Goal: Information Seeking & Learning: Learn about a topic

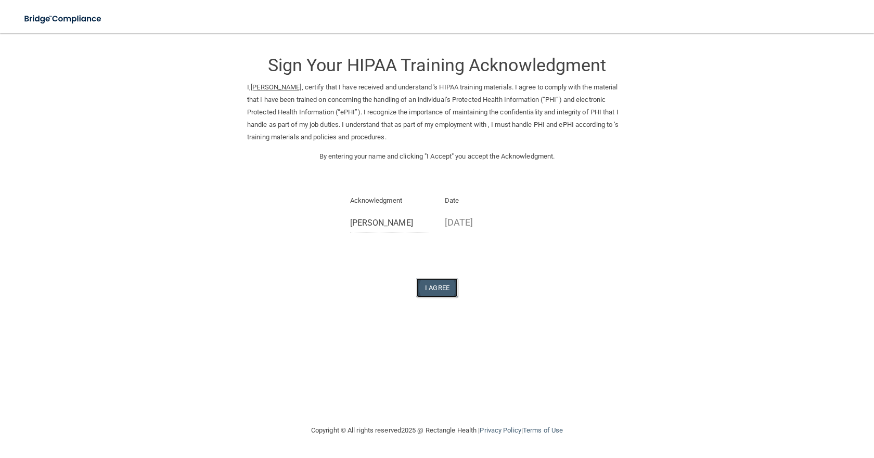
click at [442, 290] on button "I Agree" at bounding box center [437, 287] width 42 height 19
click at [48, 19] on img at bounding box center [64, 18] width 96 height 21
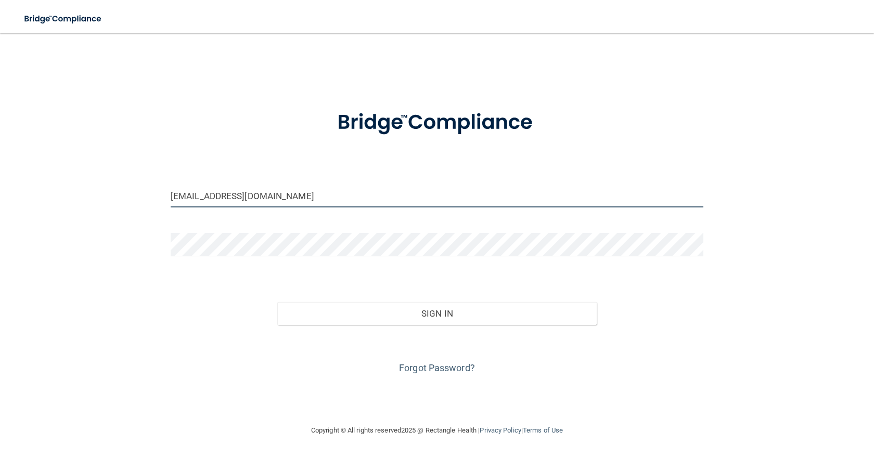
drag, startPoint x: 230, startPoint y: 197, endPoint x: 149, endPoint y: 193, distance: 80.7
click at [150, 194] on div "ronb1718@aol.com Invalid email/password. You don't have permission to access th…" at bounding box center [437, 229] width 833 height 370
type input "[EMAIL_ADDRESS][DOMAIN_NAME]"
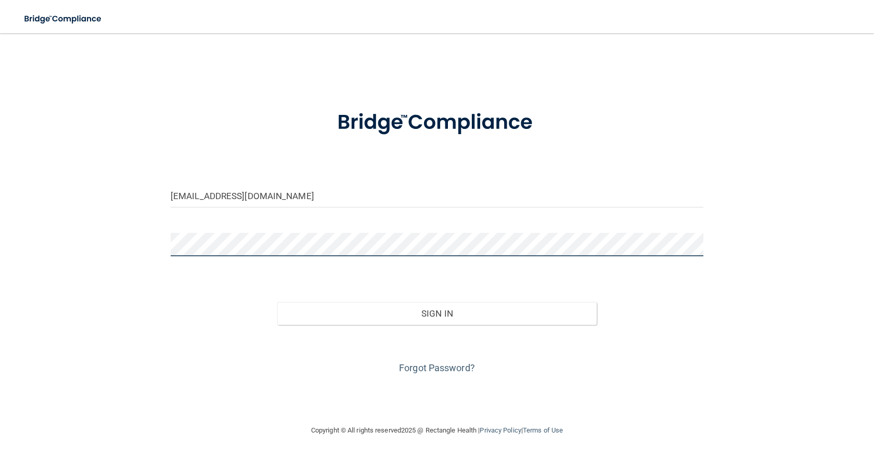
click at [159, 251] on div "vlopez@sacramentosurgicalarts.com Invalid email/password. You don't have permis…" at bounding box center [437, 229] width 833 height 370
click at [277, 302] on button "Sign In" at bounding box center [436, 313] width 319 height 23
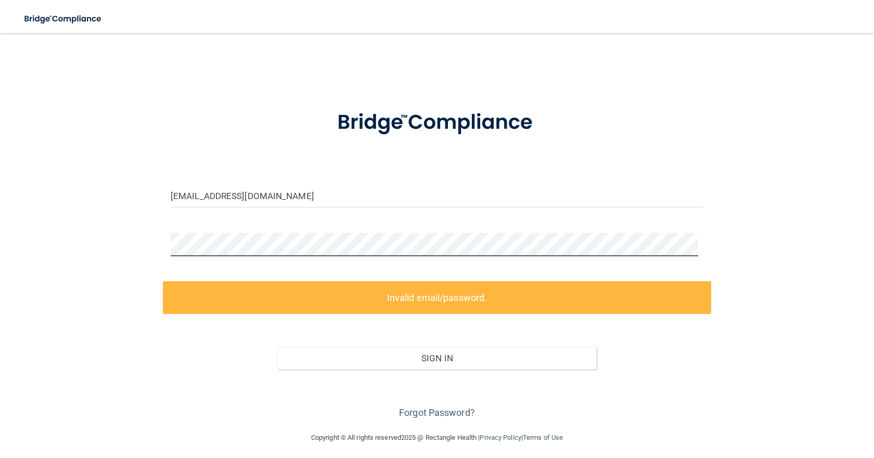
click at [152, 252] on div "vlopez@sacramentosurgicalarts.com Invalid email/password. You don't have permis…" at bounding box center [437, 233] width 833 height 378
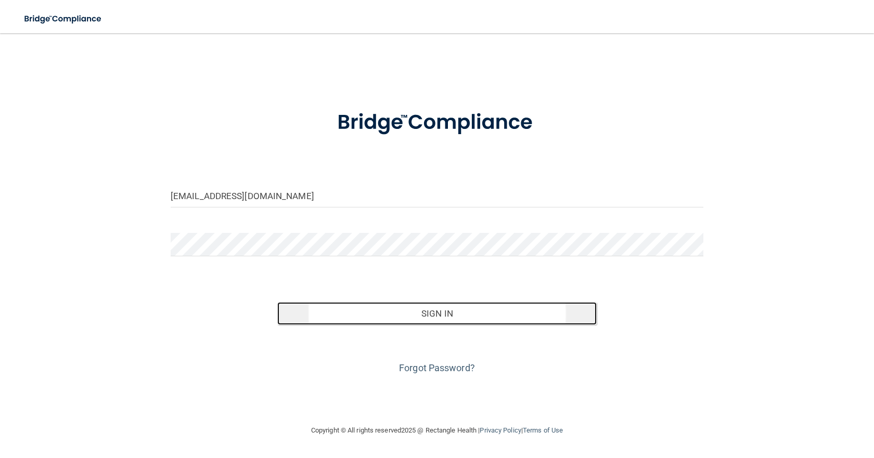
click at [427, 315] on button "Sign In" at bounding box center [436, 313] width 319 height 23
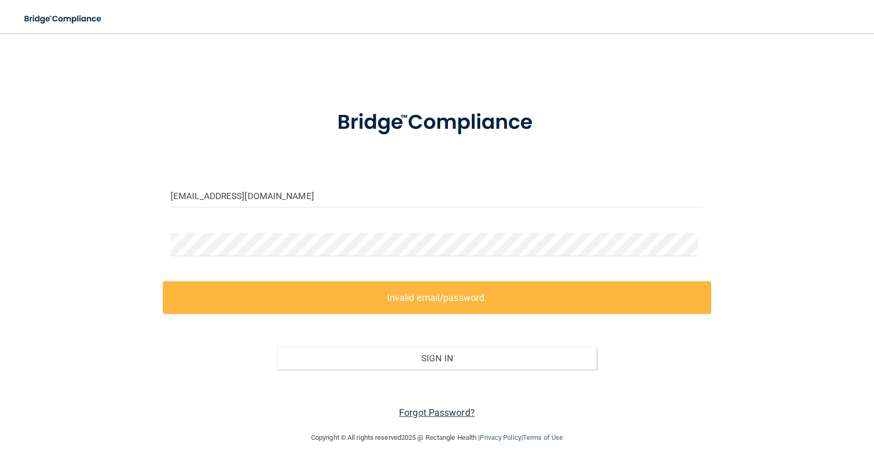
click at [440, 410] on link "Forgot Password?" at bounding box center [437, 412] width 76 height 11
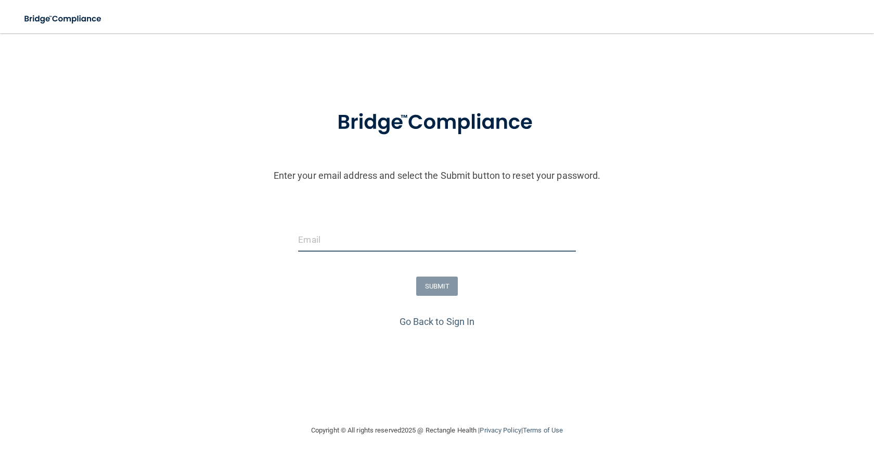
click at [329, 228] on input "email" at bounding box center [436, 239] width 277 height 23
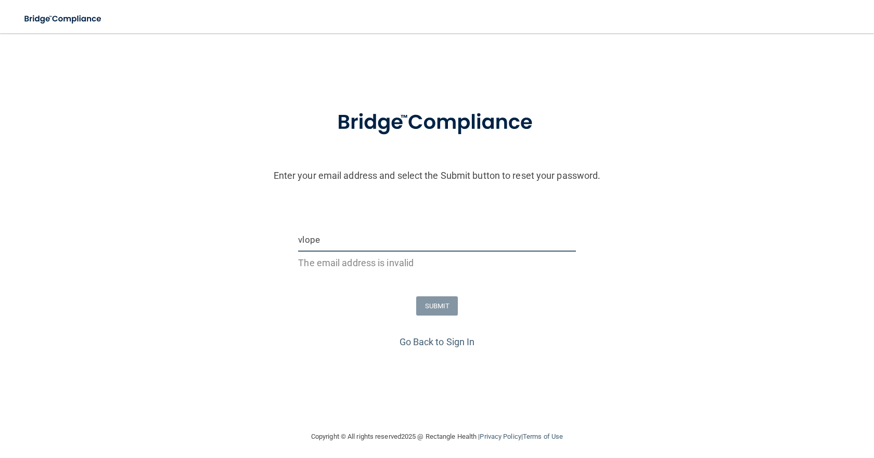
type input "[EMAIL_ADDRESS][DOMAIN_NAME]"
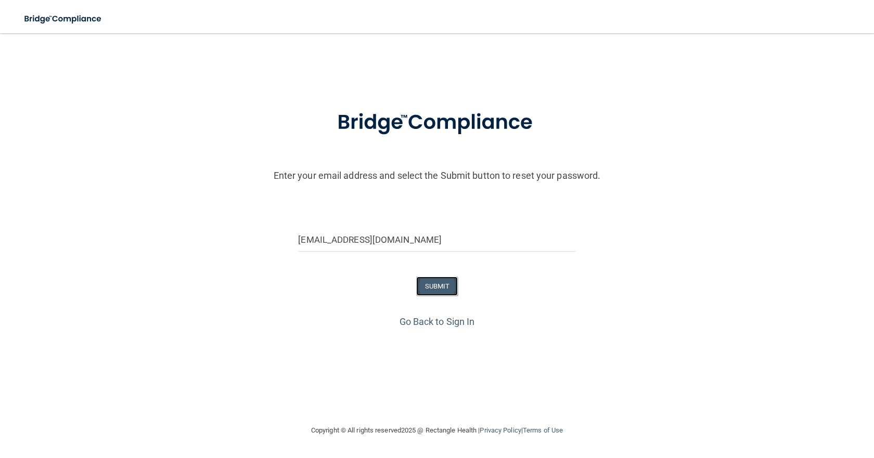
click at [432, 292] on button "SUBMIT" at bounding box center [437, 286] width 42 height 19
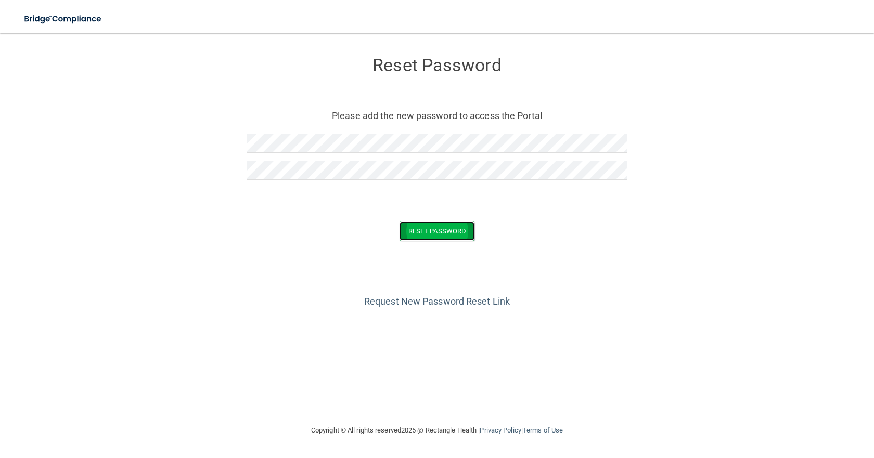
click at [459, 231] on button "Reset Password" at bounding box center [437, 231] width 75 height 19
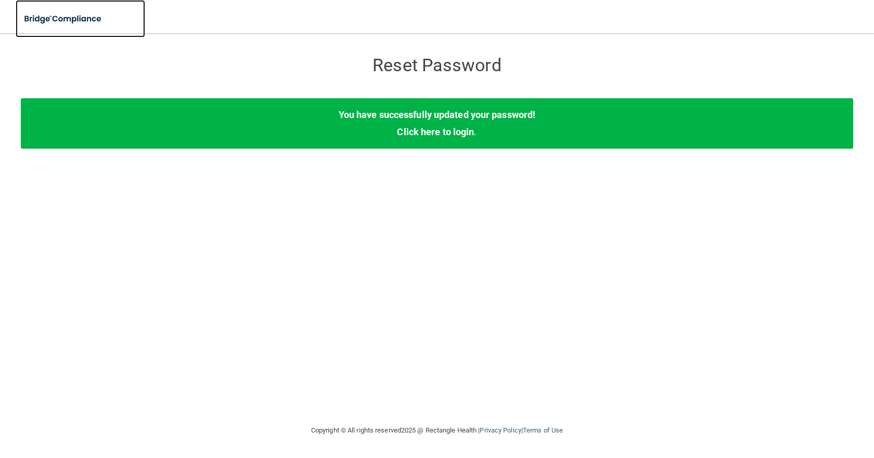
click at [64, 17] on img at bounding box center [64, 18] width 96 height 21
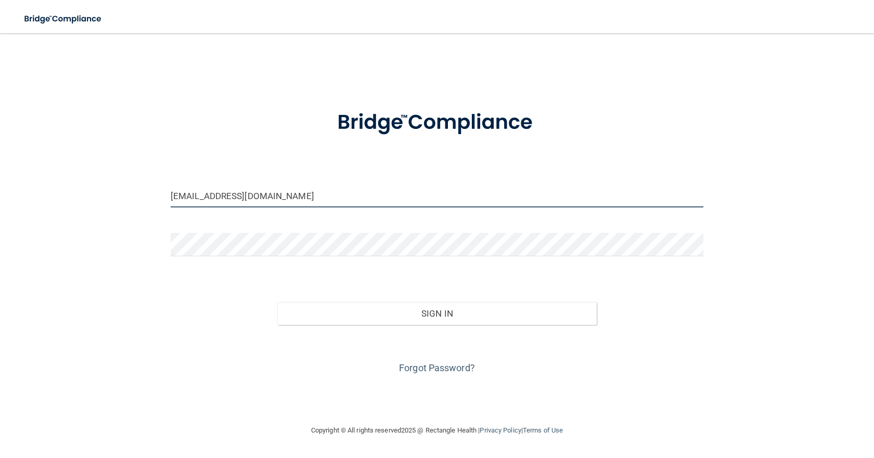
drag, startPoint x: 229, startPoint y: 197, endPoint x: 155, endPoint y: 194, distance: 74.5
click at [157, 194] on div "ronb1718@aol.com Invalid email/password. You don't have permission to access th…" at bounding box center [437, 229] width 833 height 370
type input "[EMAIL_ADDRESS][DOMAIN_NAME]"
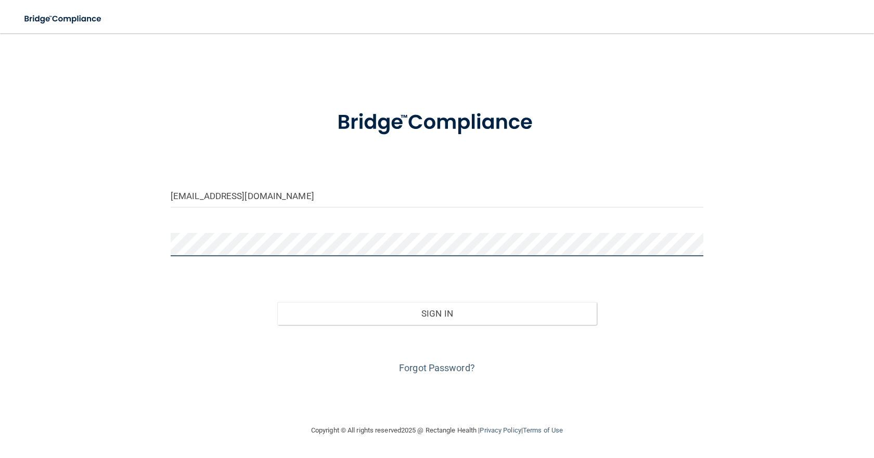
click at [154, 250] on div "vlopez@sacramentosurgicalarts.com Invalid email/password. You don't have permis…" at bounding box center [437, 229] width 833 height 370
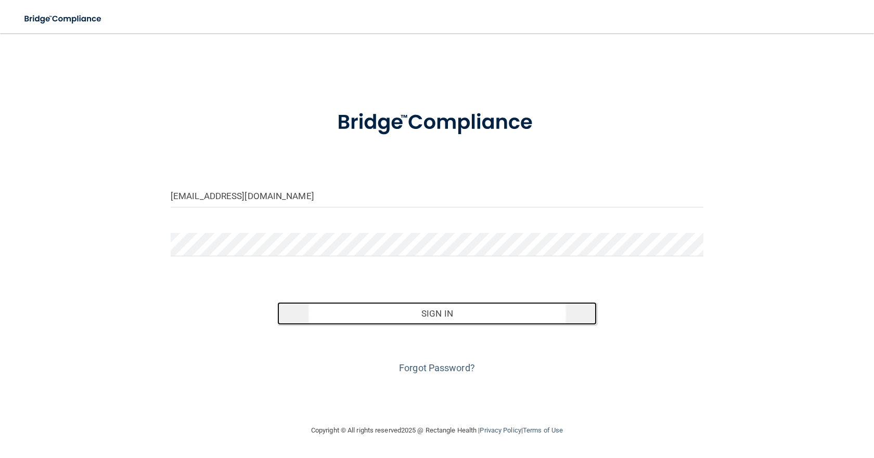
click at [466, 309] on button "Sign In" at bounding box center [436, 313] width 319 height 23
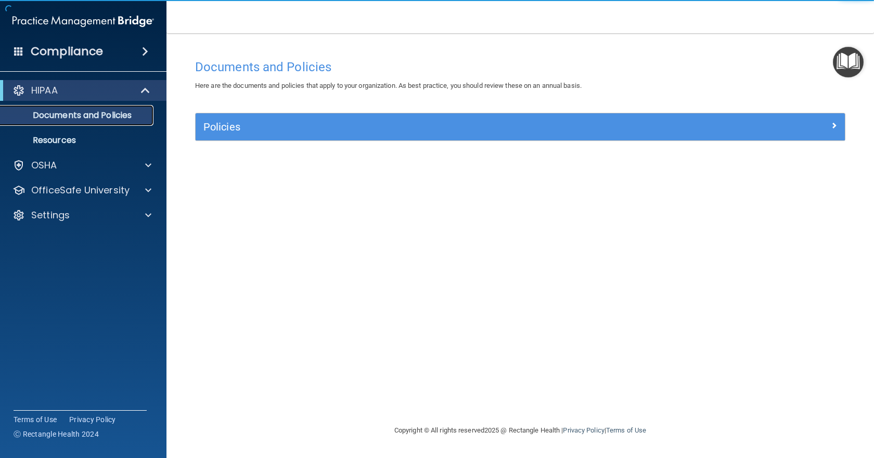
click at [50, 111] on p "Documents and Policies" at bounding box center [78, 115] width 142 height 10
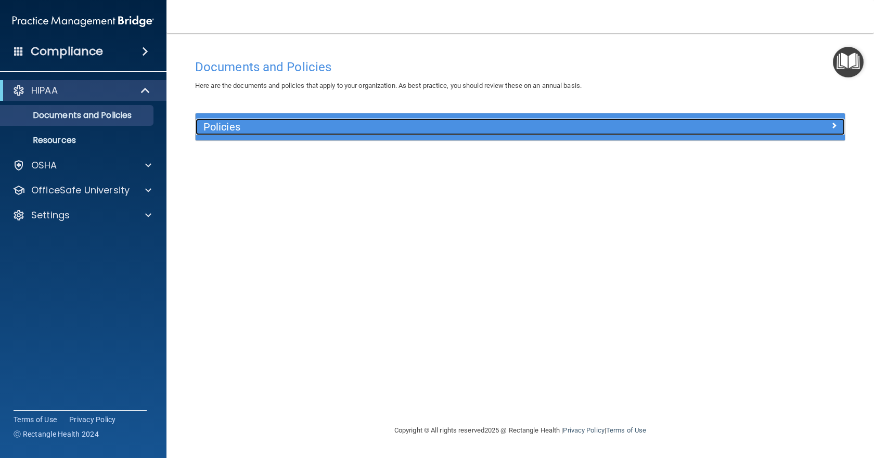
click at [239, 124] on h5 "Policies" at bounding box center [438, 126] width 471 height 11
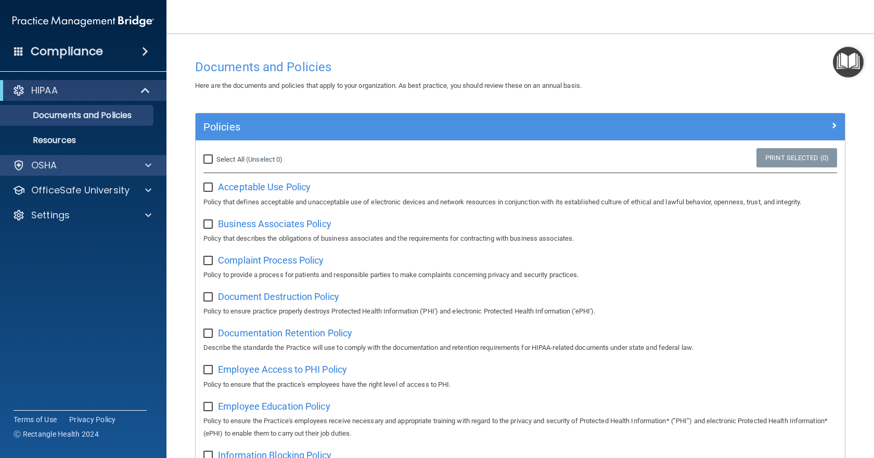
click at [50, 172] on div "OSHA" at bounding box center [83, 165] width 167 height 21
click at [149, 166] on span at bounding box center [148, 165] width 6 height 12
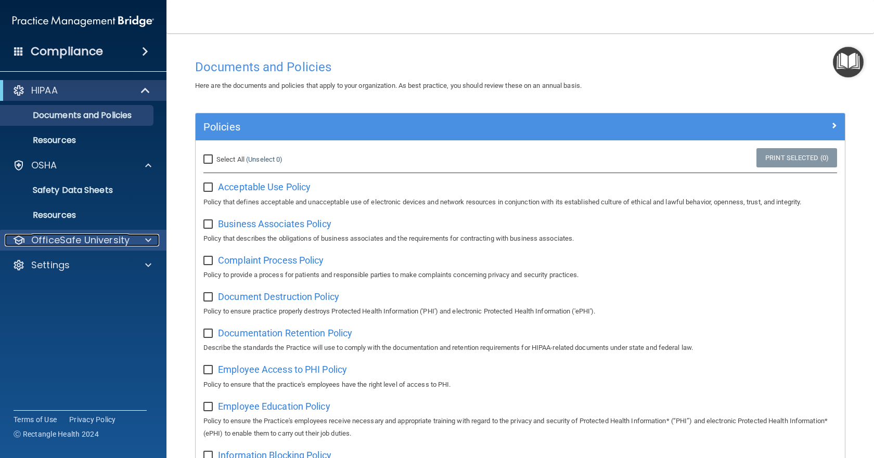
click at [82, 236] on p "OfficeSafe University" at bounding box center [80, 240] width 98 height 12
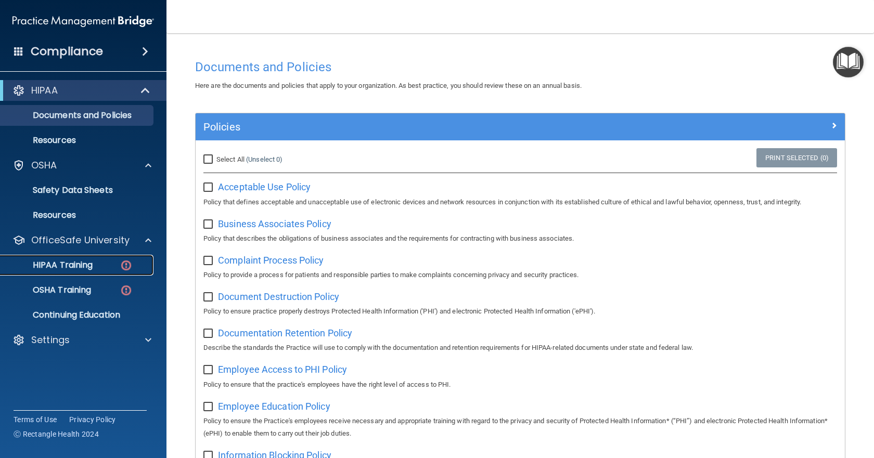
click at [76, 266] on p "HIPAA Training" at bounding box center [50, 265] width 86 height 10
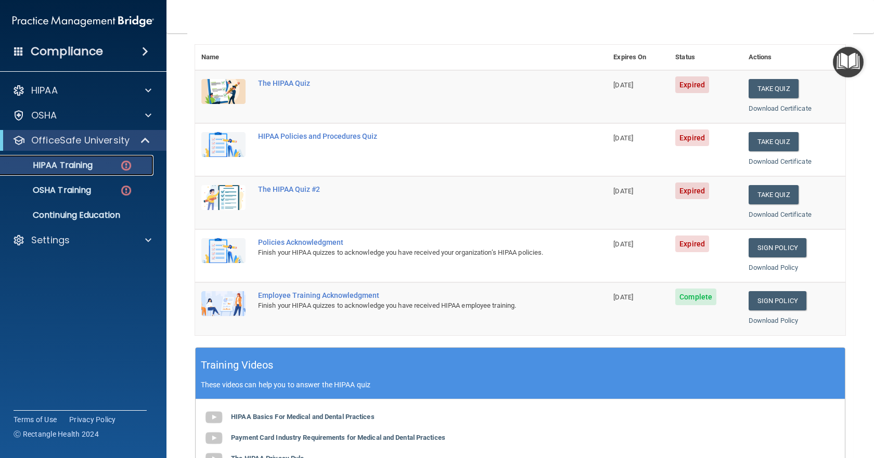
scroll to position [156, 0]
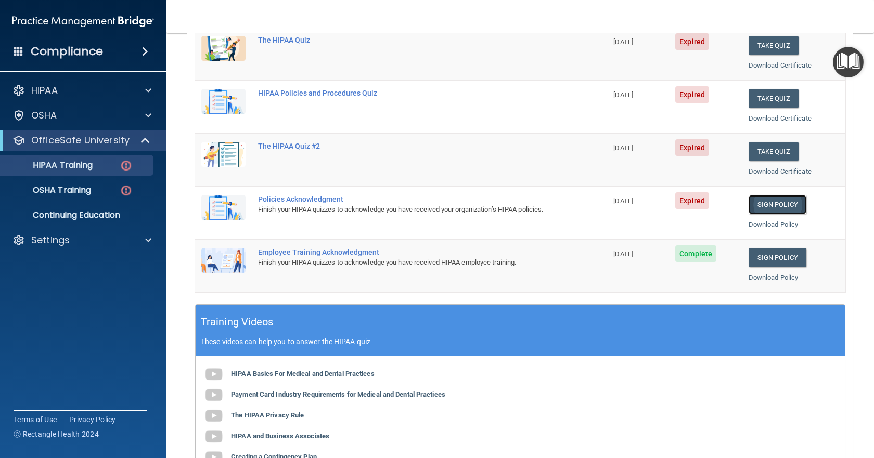
click at [773, 205] on link "Sign Policy" at bounding box center [778, 204] width 58 height 19
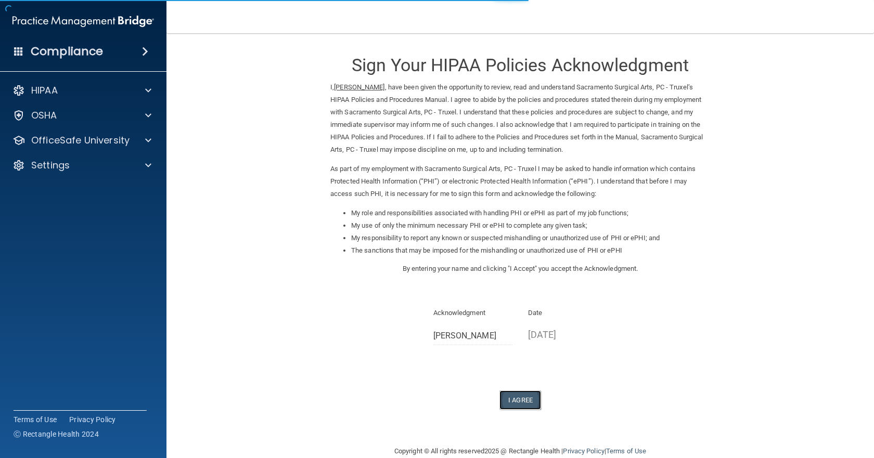
click at [531, 401] on button "I Agree" at bounding box center [521, 400] width 42 height 19
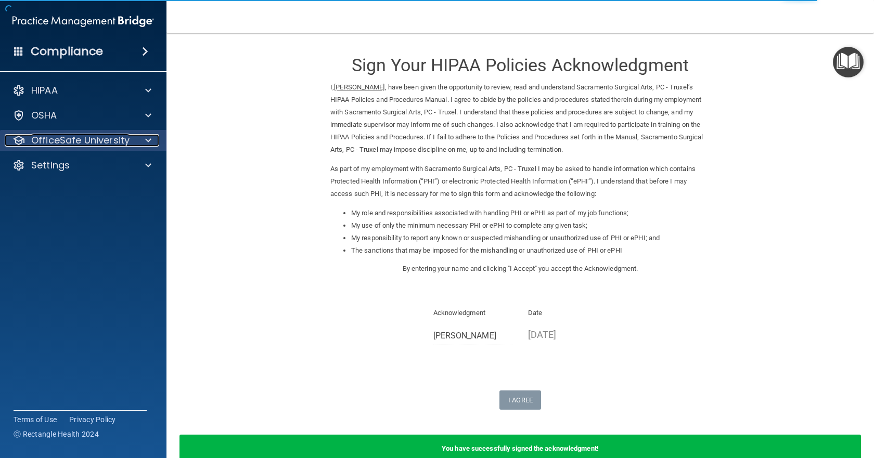
click at [68, 143] on p "OfficeSafe University" at bounding box center [80, 140] width 98 height 12
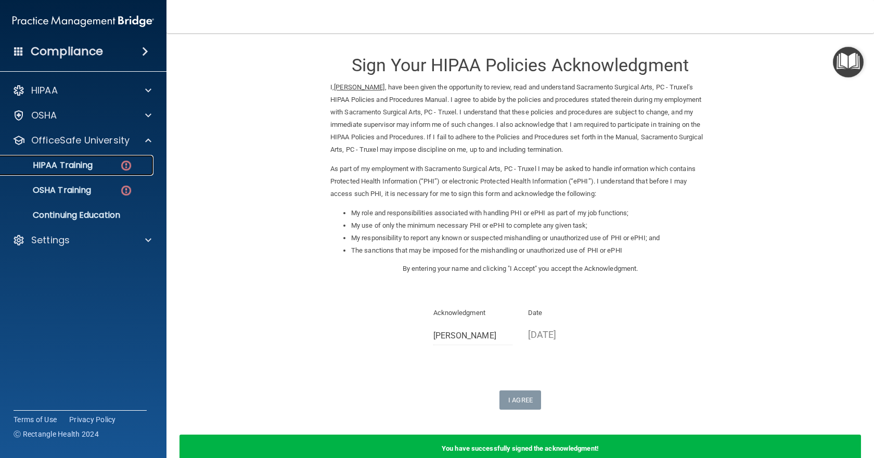
click at [75, 163] on p "HIPAA Training" at bounding box center [50, 165] width 86 height 10
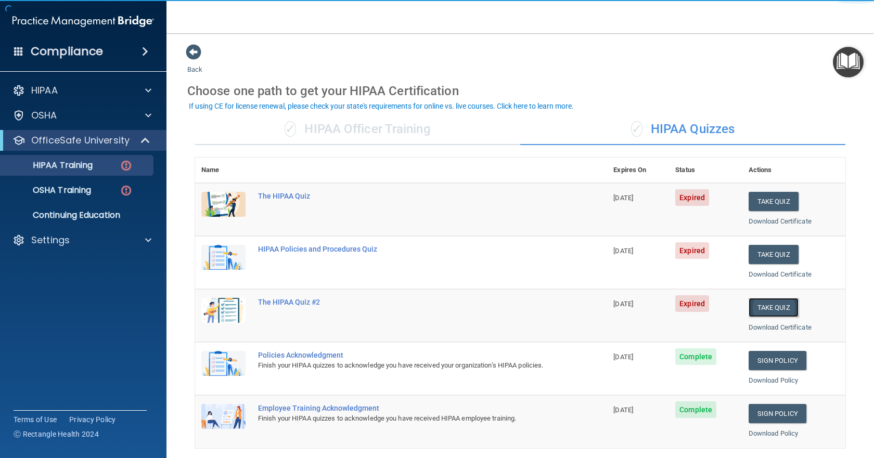
click at [771, 305] on button "Take Quiz" at bounding box center [774, 307] width 50 height 19
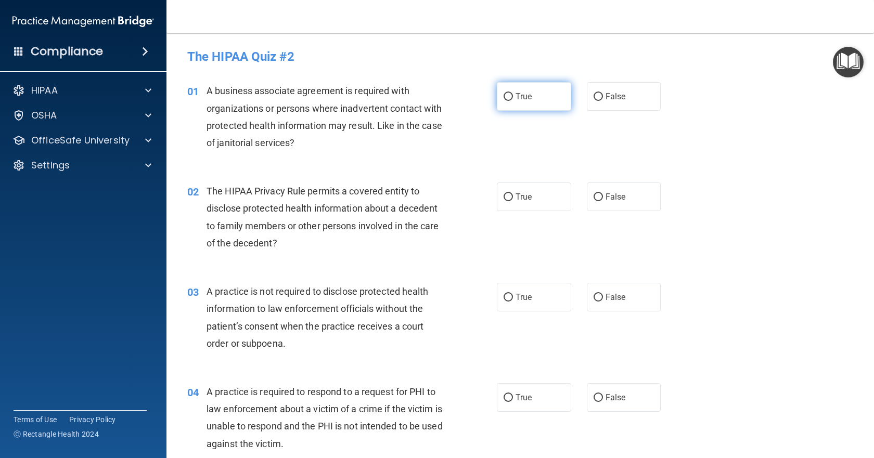
click at [516, 93] on span "True" at bounding box center [524, 97] width 16 height 10
click at [513, 93] on input "True" at bounding box center [508, 97] width 9 height 8
radio input "true"
click at [531, 196] on label "True" at bounding box center [534, 197] width 74 height 29
click at [513, 196] on input "True" at bounding box center [508, 198] width 9 height 8
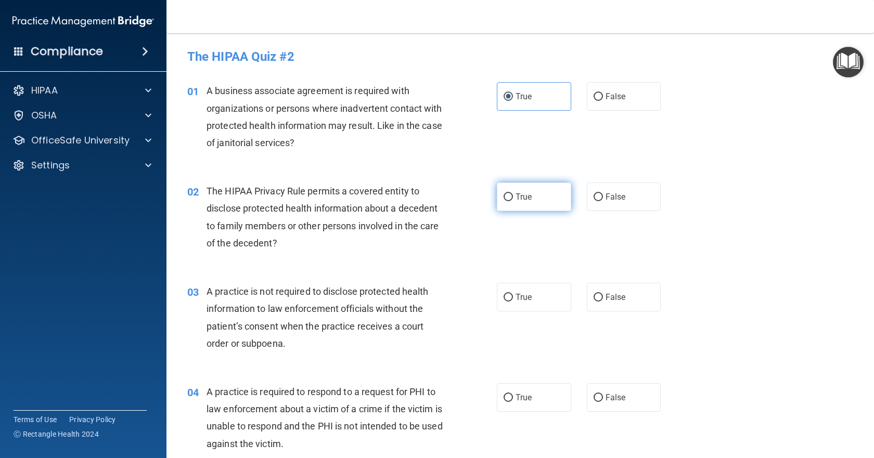
radio input "true"
click at [653, 291] on label "False" at bounding box center [624, 297] width 74 height 29
click at [603, 294] on input "False" at bounding box center [598, 298] width 9 height 8
radio input "true"
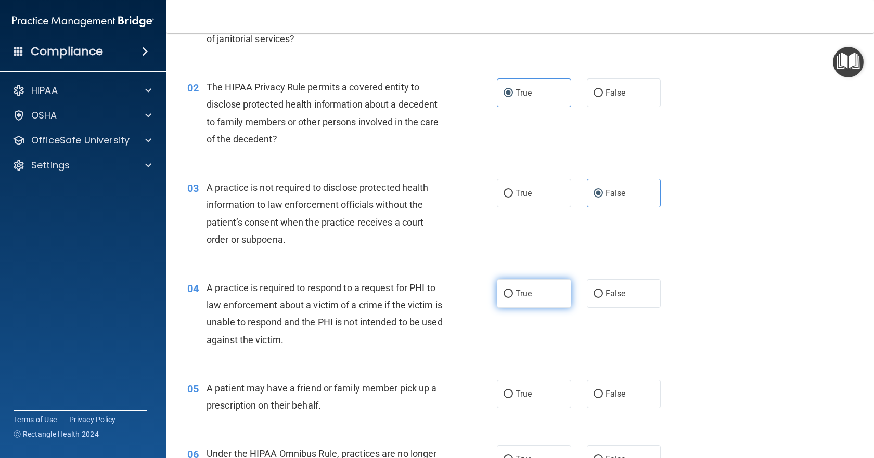
click at [518, 299] on label "True" at bounding box center [534, 293] width 74 height 29
click at [513, 298] on input "True" at bounding box center [508, 294] width 9 height 8
radio input "true"
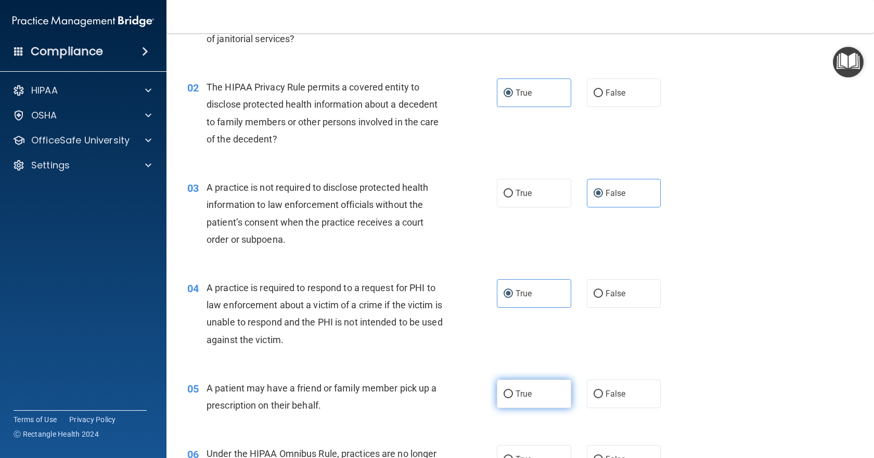
click at [547, 392] on label "True" at bounding box center [534, 394] width 74 height 29
click at [513, 392] on input "True" at bounding box center [508, 395] width 9 height 8
radio input "true"
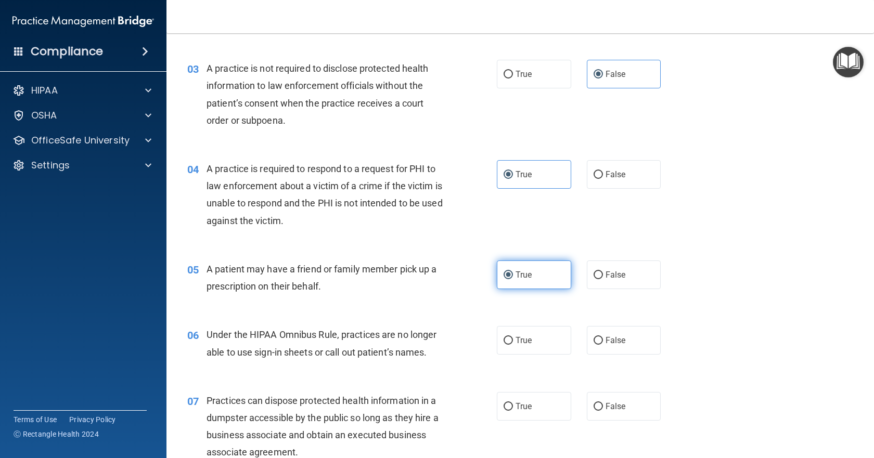
scroll to position [260, 0]
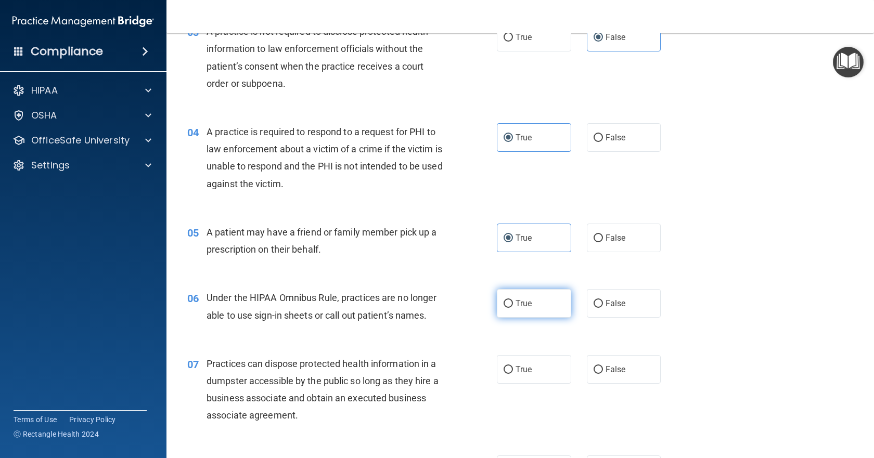
click at [516, 306] on span "True" at bounding box center [524, 304] width 16 height 10
click at [513, 306] on input "True" at bounding box center [508, 304] width 9 height 8
radio input "true"
click at [598, 300] on label "False" at bounding box center [624, 303] width 74 height 29
click at [598, 300] on input "False" at bounding box center [598, 304] width 9 height 8
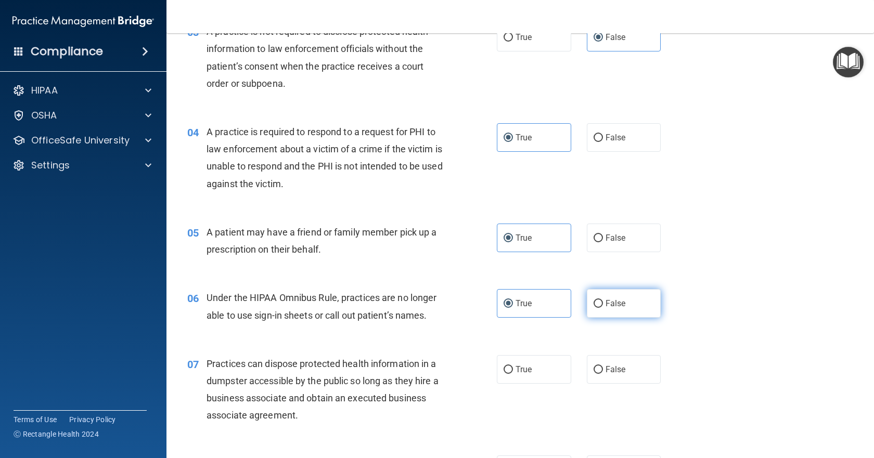
radio input "true"
radio input "false"
click at [523, 368] on span "True" at bounding box center [524, 370] width 16 height 10
click at [513, 368] on input "True" at bounding box center [508, 370] width 9 height 8
radio input "true"
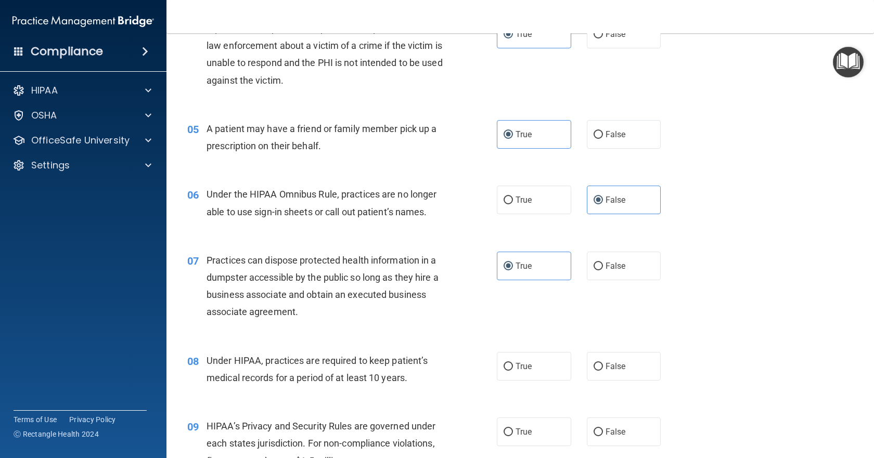
scroll to position [364, 0]
click at [532, 369] on label "True" at bounding box center [534, 366] width 74 height 29
click at [513, 369] on input "True" at bounding box center [508, 367] width 9 height 8
radio input "true"
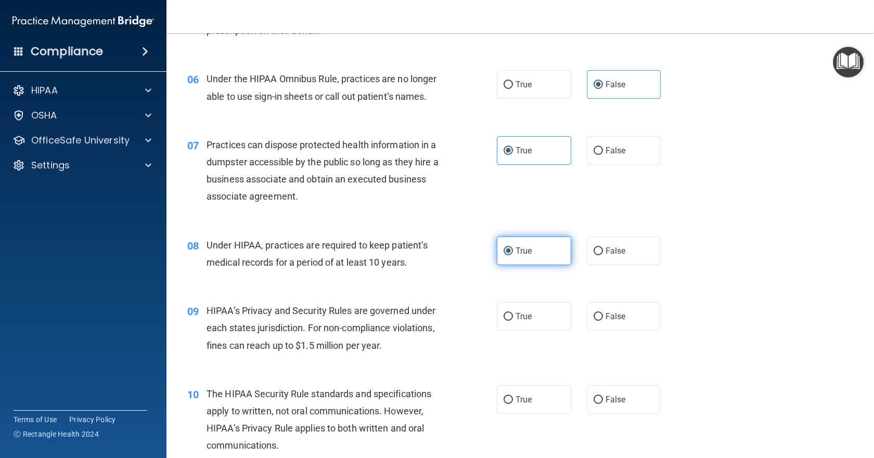
scroll to position [520, 0]
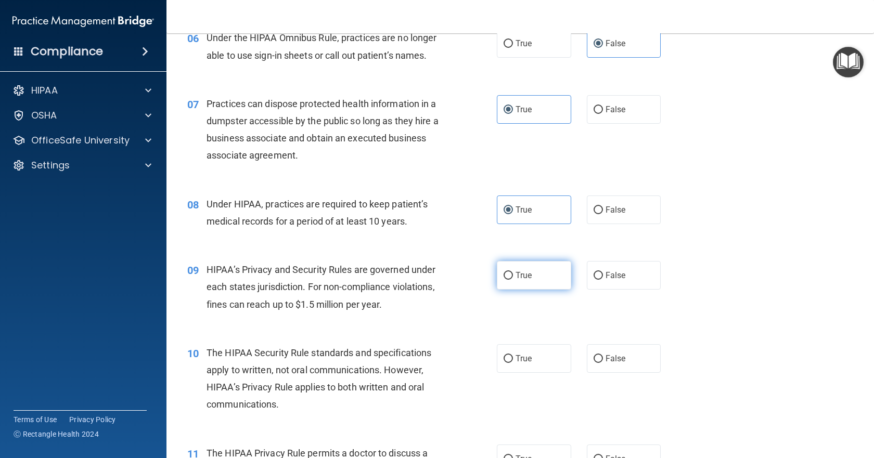
click at [547, 276] on label "True" at bounding box center [534, 275] width 74 height 29
click at [513, 276] on input "True" at bounding box center [508, 276] width 9 height 8
radio input "true"
click at [543, 357] on label "True" at bounding box center [534, 358] width 74 height 29
click at [513, 357] on input "True" at bounding box center [508, 359] width 9 height 8
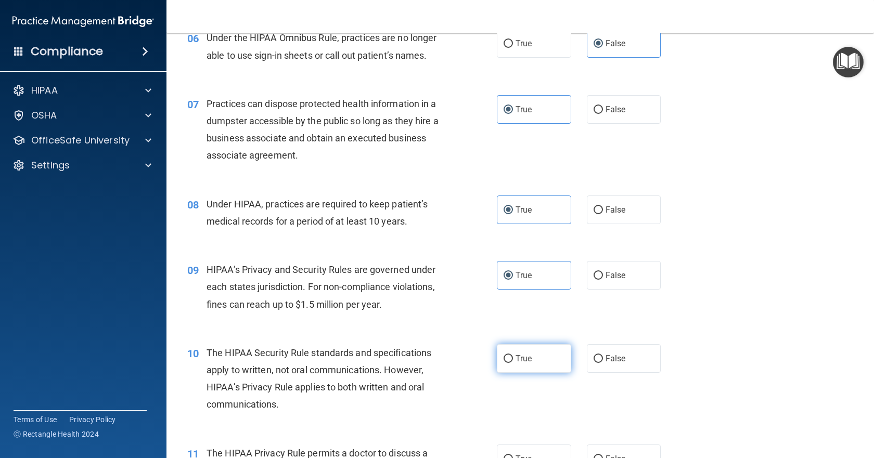
radio input "true"
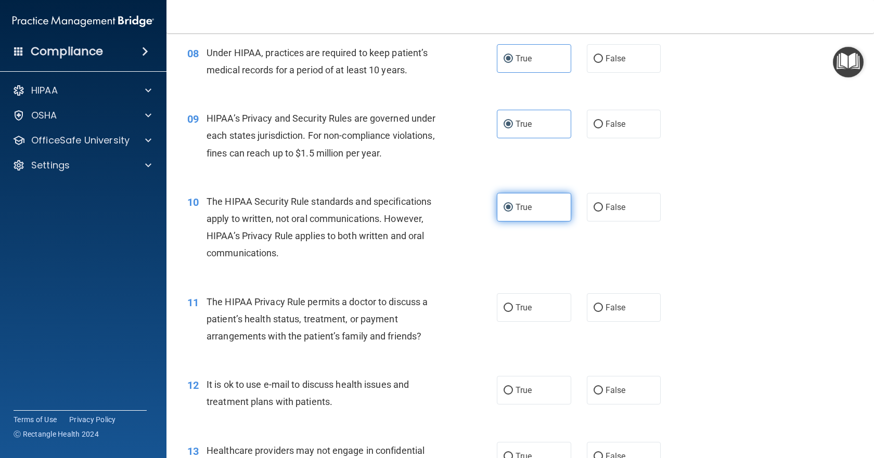
scroll to position [676, 0]
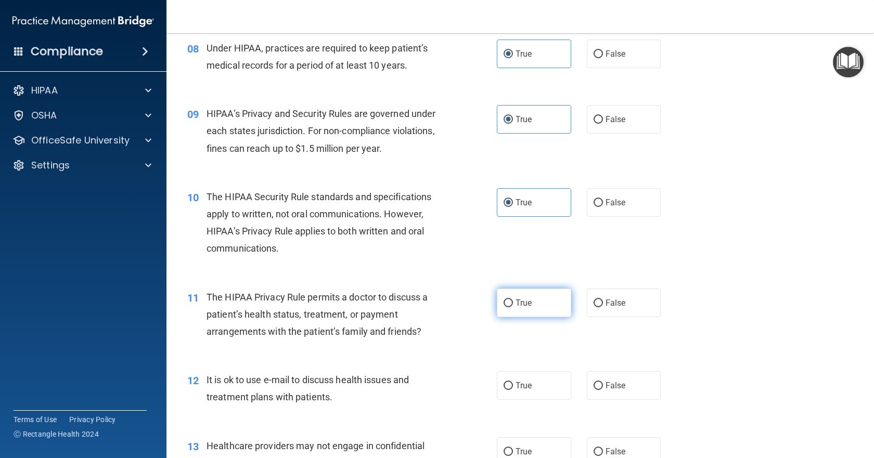
click at [531, 312] on label "True" at bounding box center [534, 303] width 74 height 29
click at [513, 308] on input "True" at bounding box center [508, 304] width 9 height 8
radio input "true"
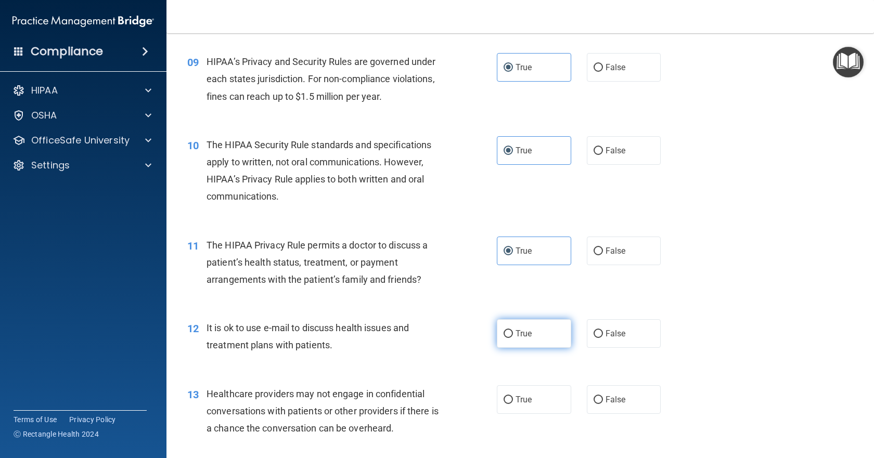
click at [539, 341] on label "True" at bounding box center [534, 333] width 74 height 29
click at [513, 338] on input "True" at bounding box center [508, 334] width 9 height 8
radio input "true"
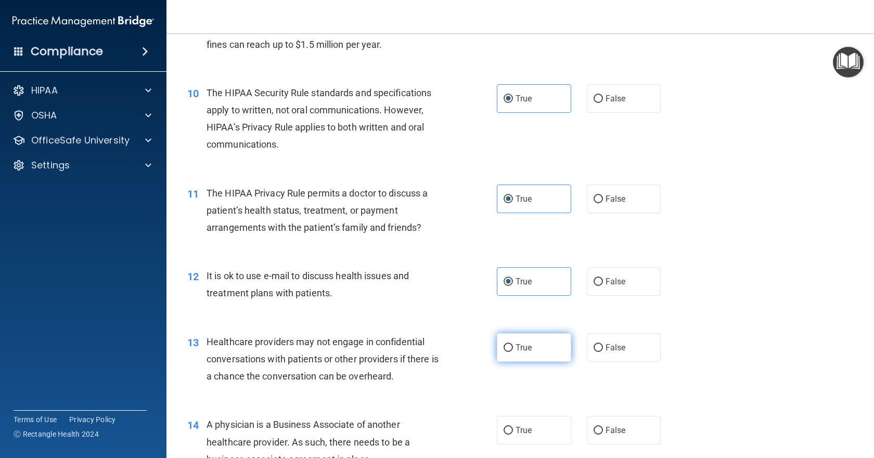
click at [538, 342] on label "True" at bounding box center [534, 348] width 74 height 29
click at [513, 344] on input "True" at bounding box center [508, 348] width 9 height 8
radio input "true"
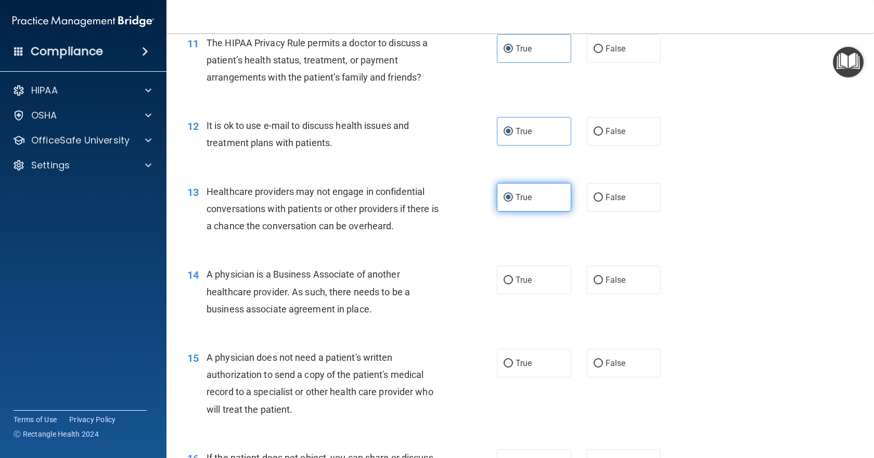
scroll to position [937, 0]
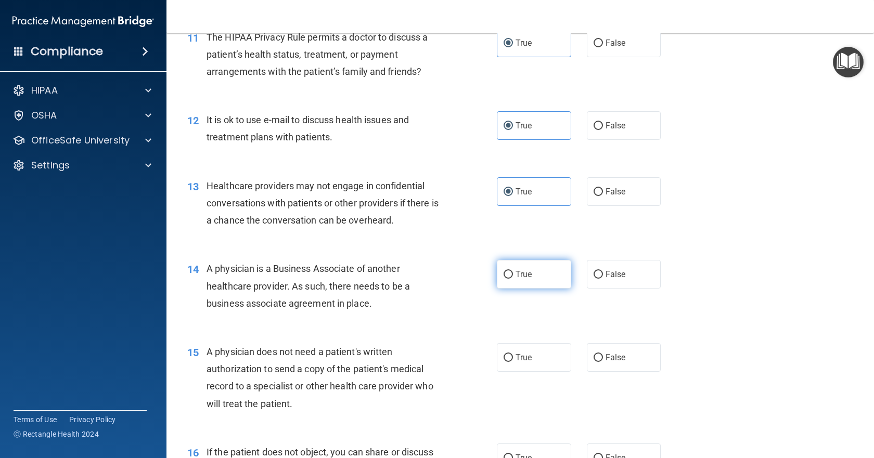
click at [539, 277] on label "True" at bounding box center [534, 274] width 74 height 29
click at [513, 277] on input "True" at bounding box center [508, 275] width 9 height 8
radio input "true"
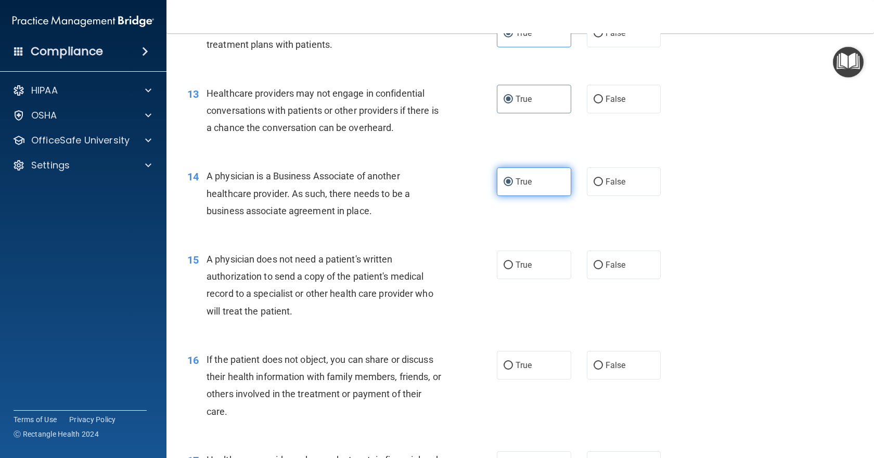
scroll to position [1041, 0]
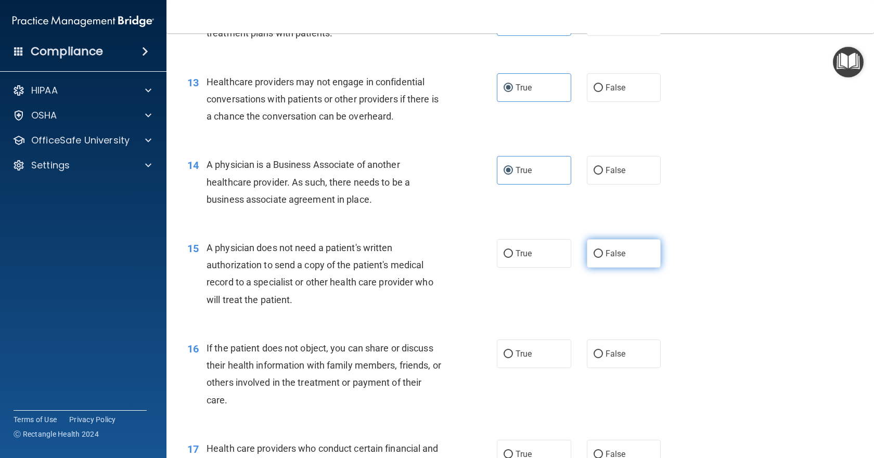
click at [614, 261] on label "False" at bounding box center [624, 253] width 74 height 29
click at [603, 258] on input "False" at bounding box center [598, 254] width 9 height 8
radio input "true"
click at [525, 254] on span "True" at bounding box center [524, 254] width 16 height 10
click at [513, 254] on input "True" at bounding box center [508, 254] width 9 height 8
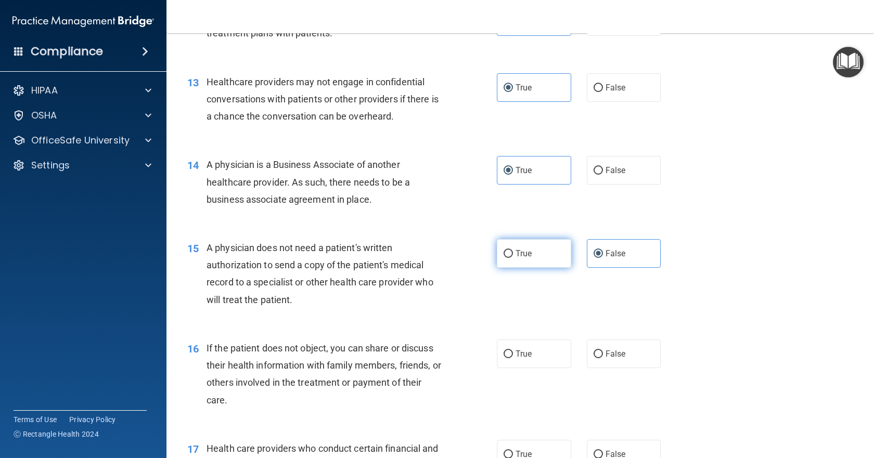
radio input "true"
radio input "false"
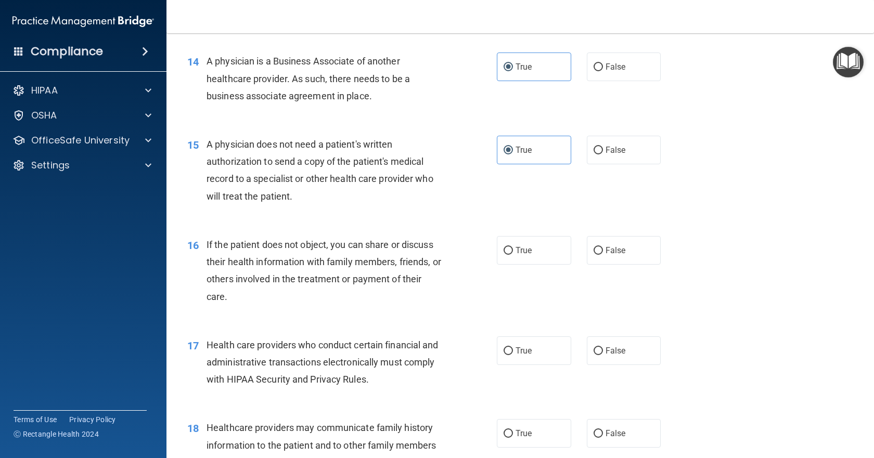
scroll to position [1145, 0]
click at [508, 250] on input "True" at bounding box center [508, 251] width 9 height 8
radio input "true"
click at [547, 359] on label "True" at bounding box center [534, 350] width 74 height 29
click at [513, 355] on input "True" at bounding box center [508, 351] width 9 height 8
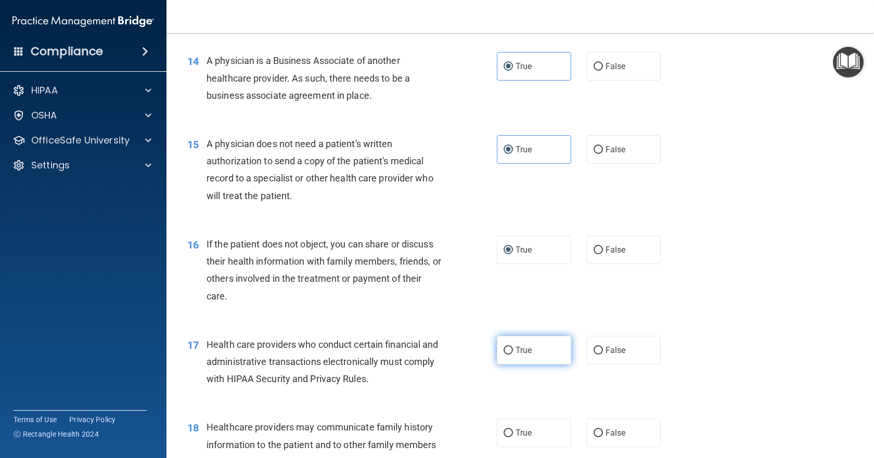
radio input "true"
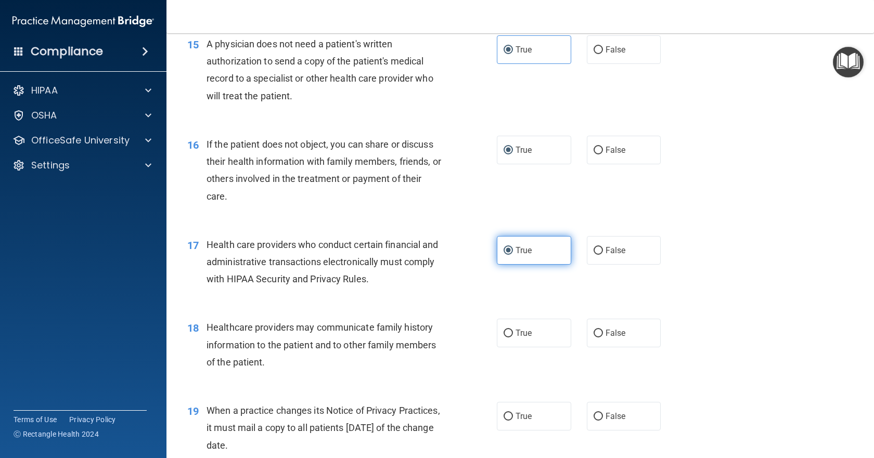
scroll to position [1249, 0]
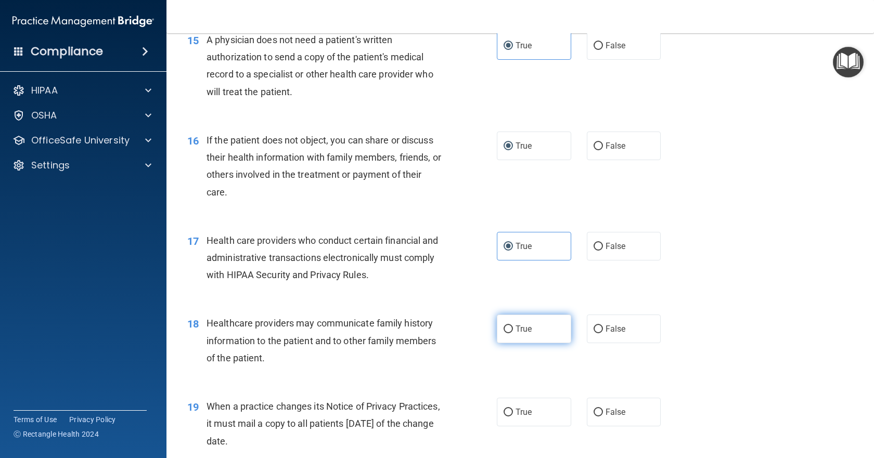
click at [543, 334] on label "True" at bounding box center [534, 329] width 74 height 29
click at [513, 334] on input "True" at bounding box center [508, 330] width 9 height 8
radio input "true"
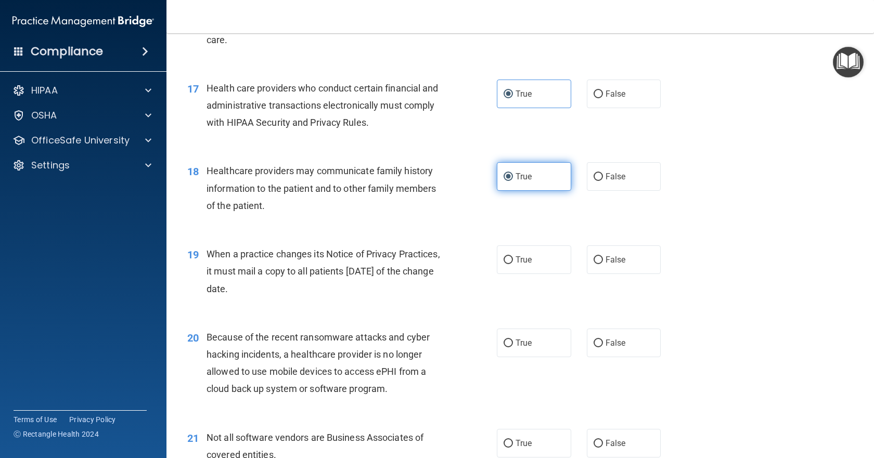
scroll to position [1405, 0]
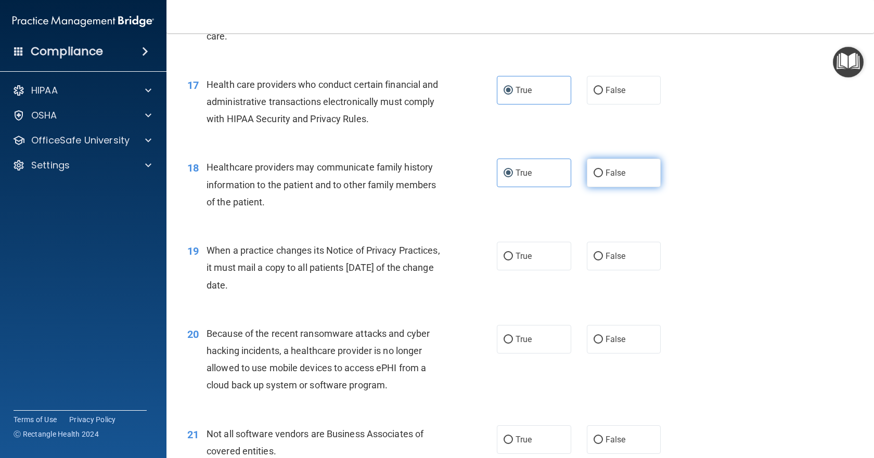
click at [631, 176] on label "False" at bounding box center [624, 173] width 74 height 29
click at [603, 176] on input "False" at bounding box center [598, 174] width 9 height 8
radio input "true"
radio input "false"
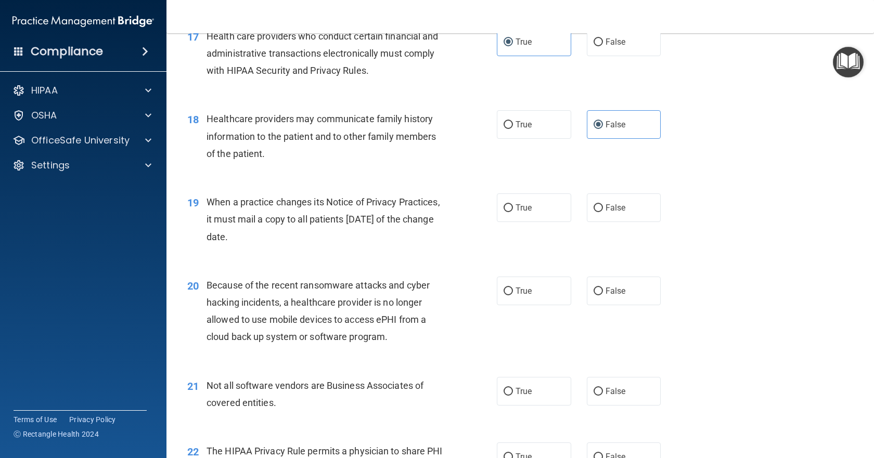
scroll to position [1509, 0]
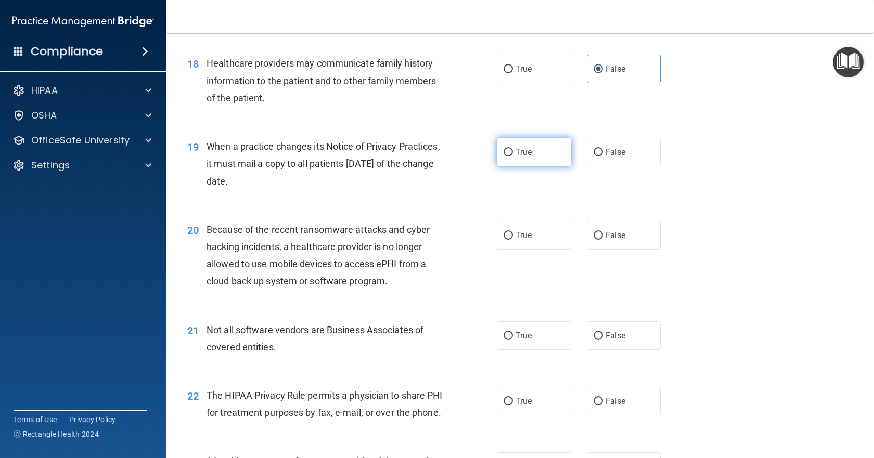
click at [528, 163] on label "True" at bounding box center [534, 152] width 74 height 29
click at [513, 157] on input "True" at bounding box center [508, 153] width 9 height 8
radio input "true"
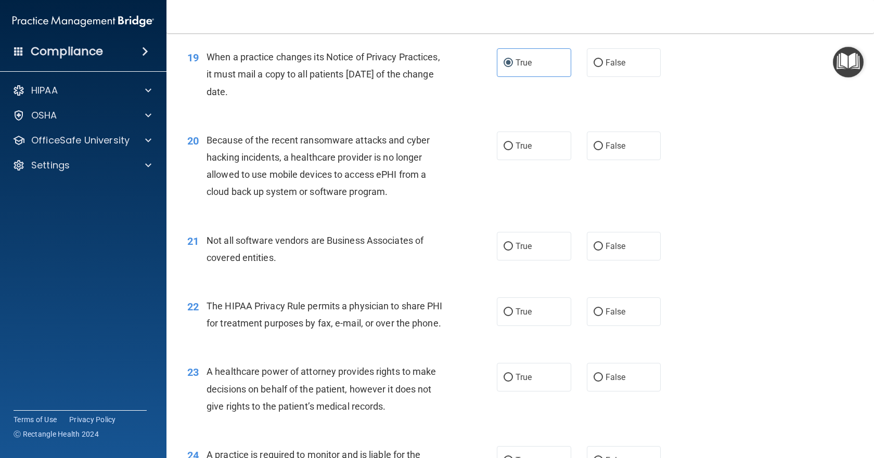
scroll to position [1613, 0]
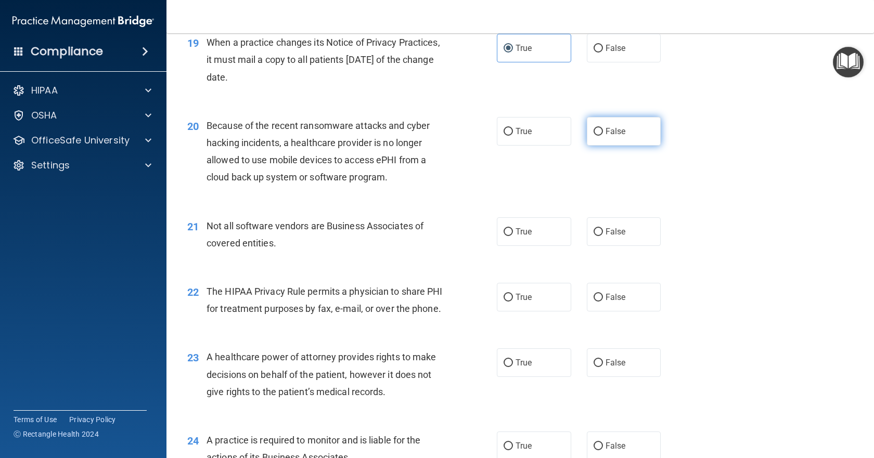
click at [633, 136] on label "False" at bounding box center [624, 131] width 74 height 29
click at [603, 136] on input "False" at bounding box center [598, 132] width 9 height 8
radio input "true"
click at [540, 234] on label "True" at bounding box center [534, 232] width 74 height 29
click at [513, 234] on input "True" at bounding box center [508, 232] width 9 height 8
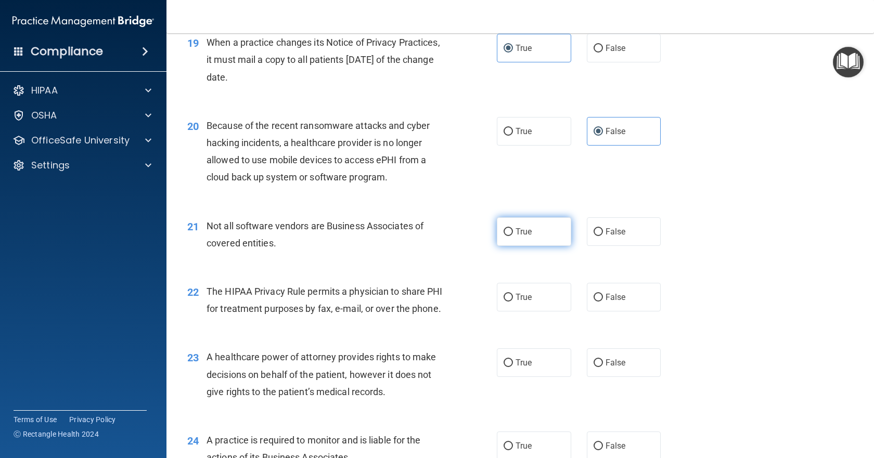
radio input "true"
click at [543, 292] on label "True" at bounding box center [534, 297] width 74 height 29
click at [513, 294] on input "True" at bounding box center [508, 298] width 9 height 8
radio input "true"
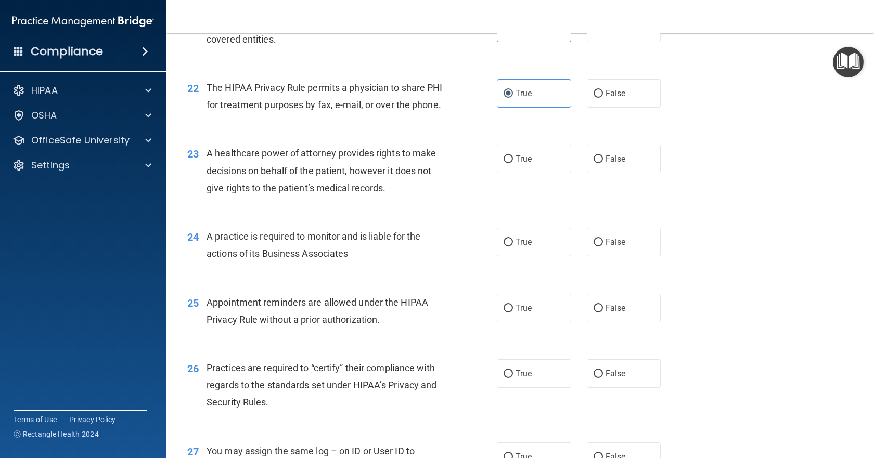
scroll to position [1821, 0]
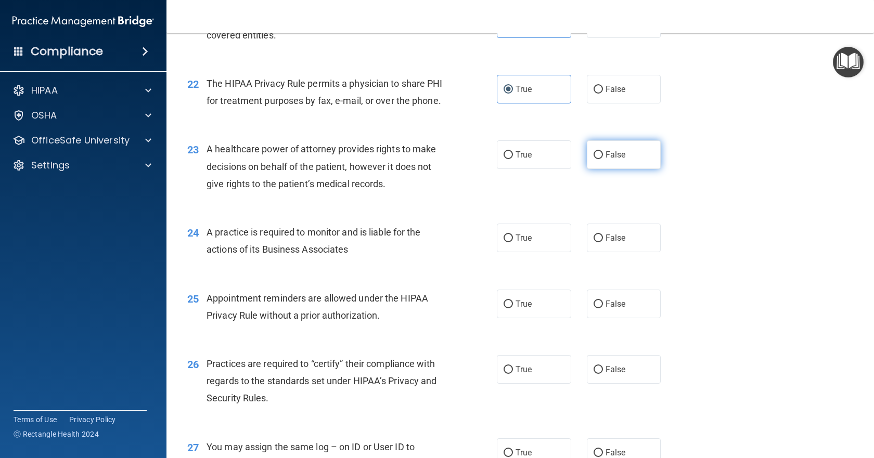
click at [606, 160] on span "False" at bounding box center [616, 155] width 20 height 10
click at [603, 159] on input "False" at bounding box center [598, 155] width 9 height 8
radio input "true"
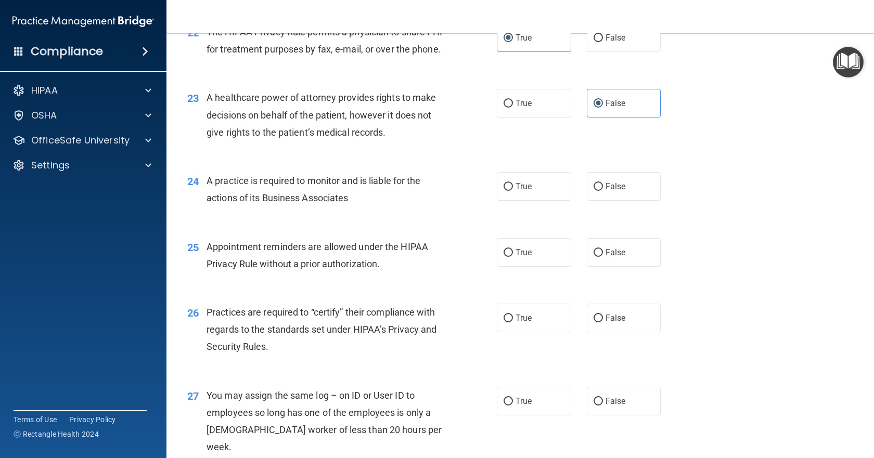
scroll to position [1873, 0]
click at [606, 191] on span "False" at bounding box center [616, 186] width 20 height 10
click at [603, 190] on input "False" at bounding box center [598, 187] width 9 height 8
radio input "true"
click at [515, 266] on label "True" at bounding box center [534, 252] width 74 height 29
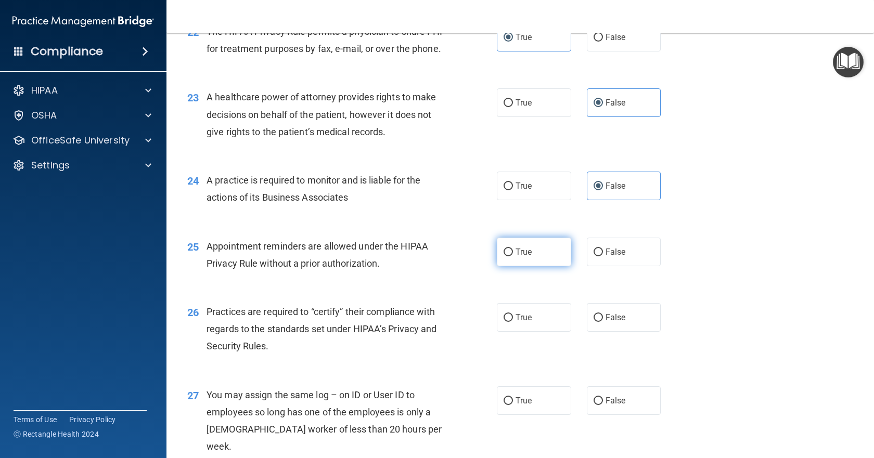
click at [513, 257] on input "True" at bounding box center [508, 253] width 9 height 8
radio input "true"
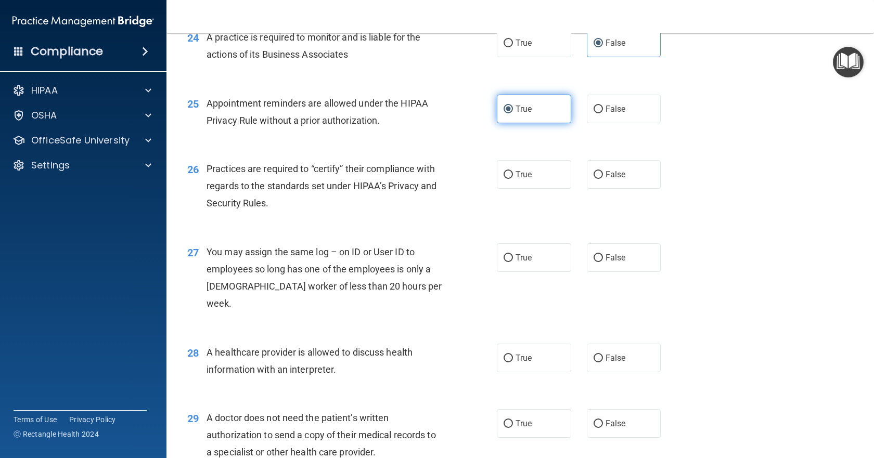
scroll to position [2029, 0]
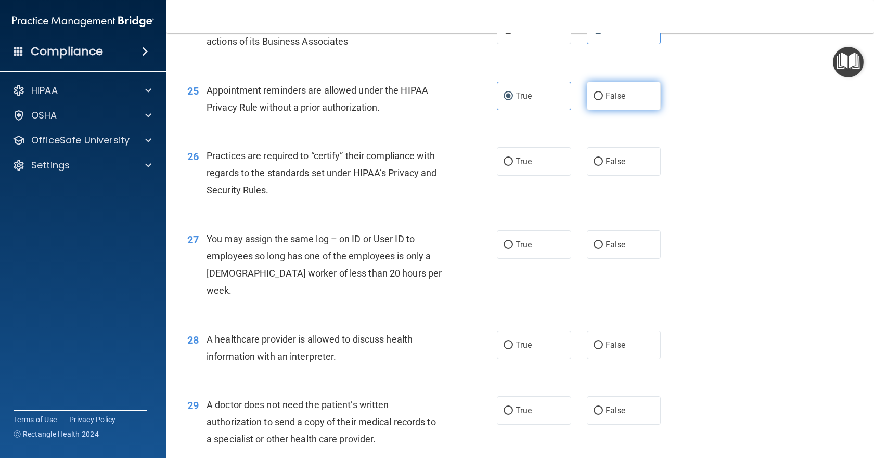
click at [631, 107] on label "False" at bounding box center [624, 96] width 74 height 29
click at [603, 100] on input "False" at bounding box center [598, 97] width 9 height 8
radio input "true"
click at [533, 107] on label "True" at bounding box center [534, 96] width 74 height 29
click at [513, 100] on input "True" at bounding box center [508, 97] width 9 height 8
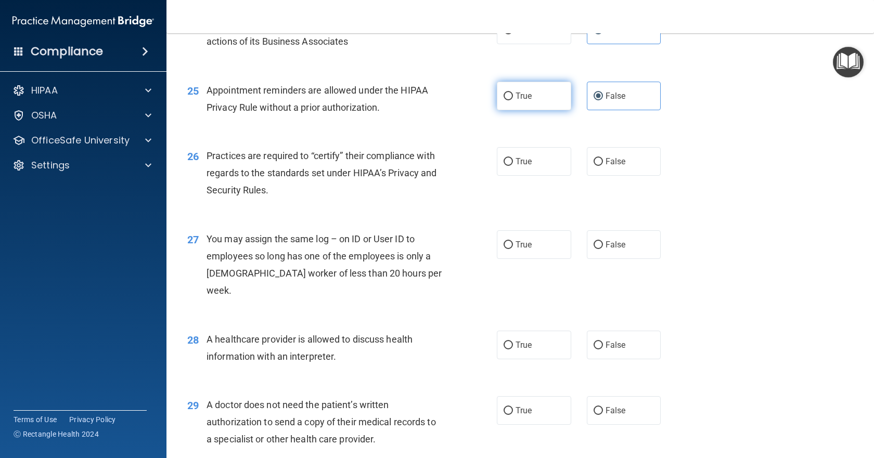
radio input "true"
radio input "false"
click at [521, 173] on label "True" at bounding box center [534, 161] width 74 height 29
click at [513, 166] on input "True" at bounding box center [508, 162] width 9 height 8
radio input "true"
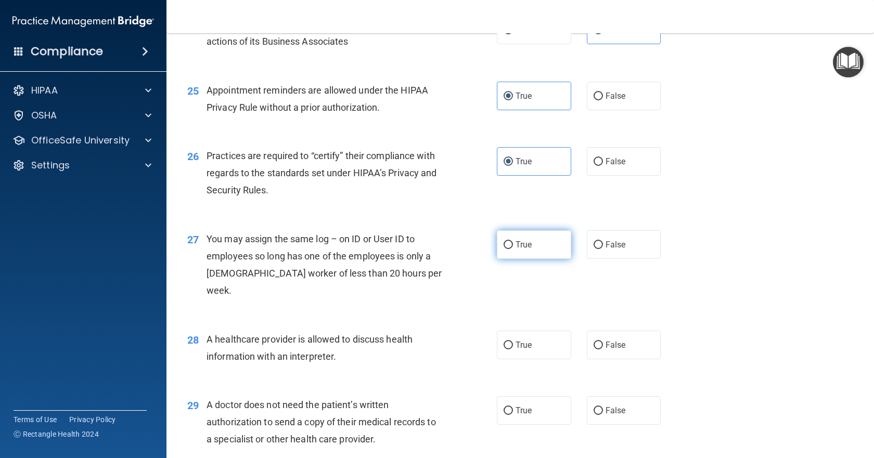
click at [525, 259] on label "True" at bounding box center [534, 245] width 74 height 29
click at [513, 249] on input "True" at bounding box center [508, 245] width 9 height 8
radio input "true"
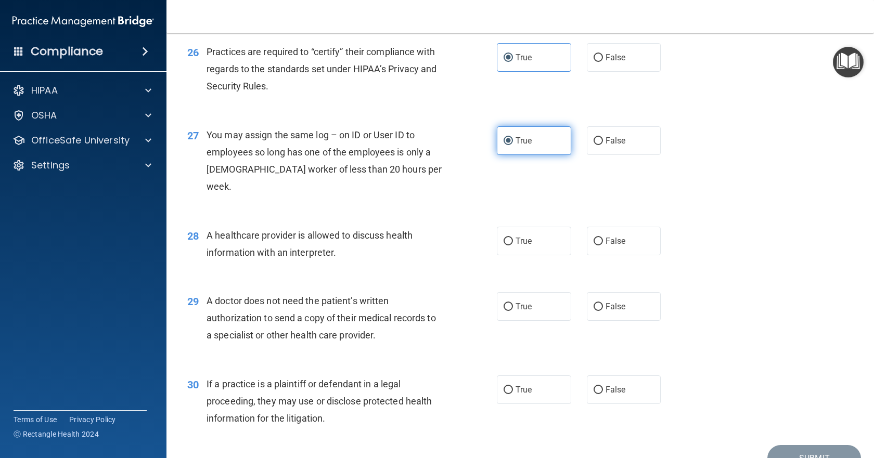
scroll to position [2185, 0]
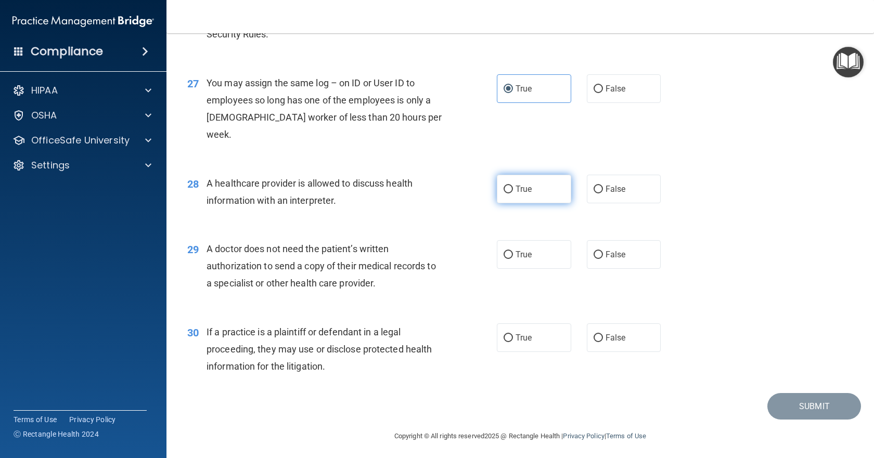
click at [521, 189] on span "True" at bounding box center [524, 189] width 16 height 10
click at [513, 189] on input "True" at bounding box center [508, 190] width 9 height 8
radio input "true"
click at [602, 262] on label "False" at bounding box center [624, 254] width 74 height 29
click at [602, 259] on input "False" at bounding box center [598, 255] width 9 height 8
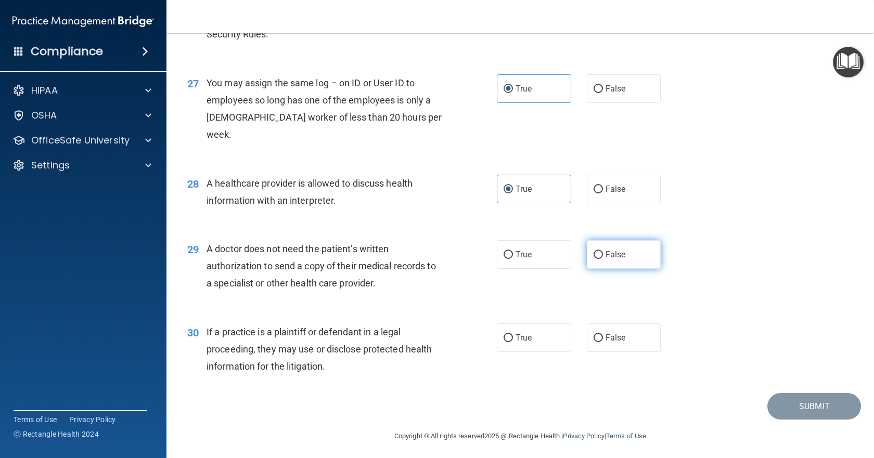
radio input "true"
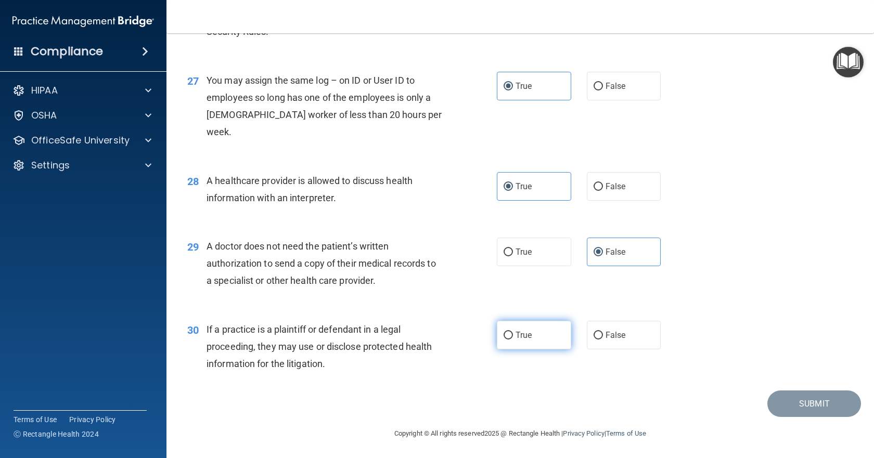
scroll to position [2189, 0]
click at [529, 333] on label "True" at bounding box center [534, 335] width 74 height 29
click at [513, 333] on input "True" at bounding box center [508, 335] width 9 height 8
radio input "true"
click at [800, 406] on button "Submit" at bounding box center [815, 403] width 94 height 27
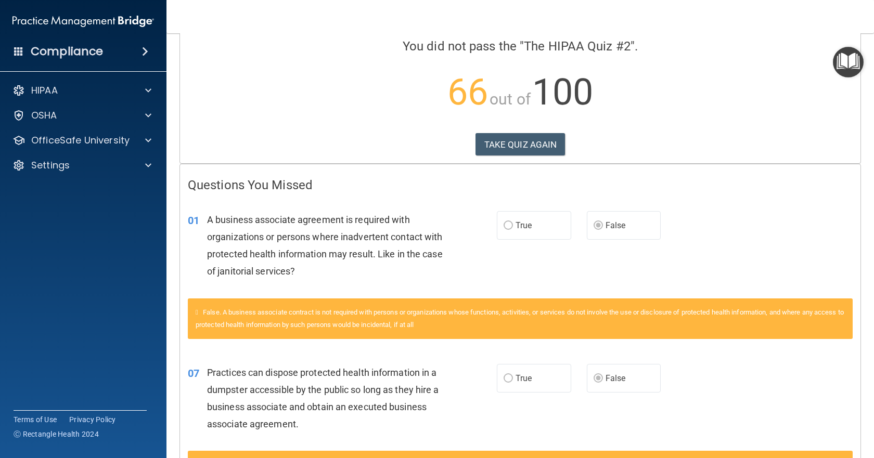
scroll to position [99, 0]
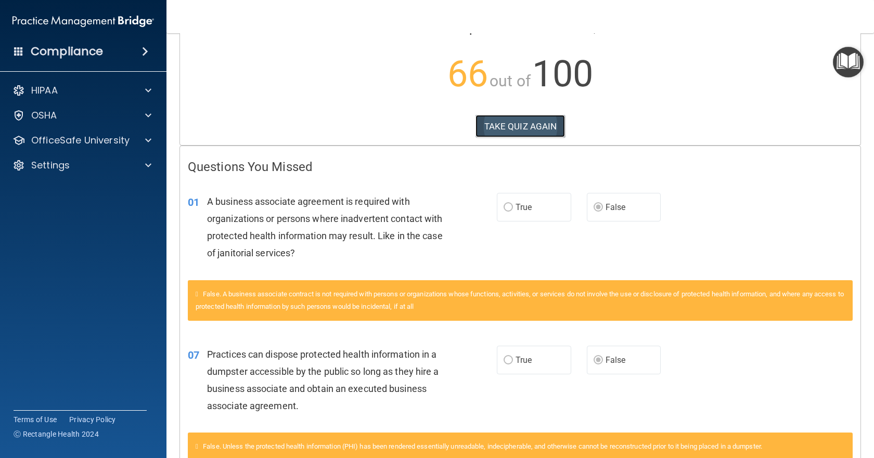
click at [532, 130] on button "TAKE QUIZ AGAIN" at bounding box center [521, 126] width 90 height 23
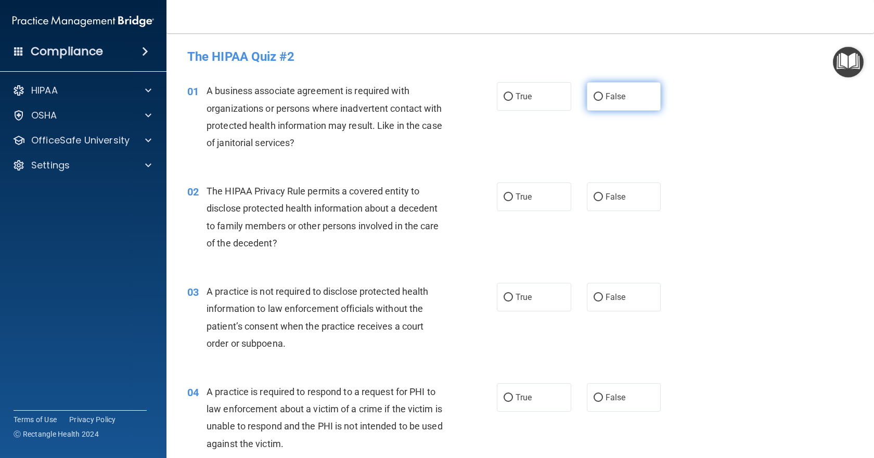
click at [621, 105] on label "False" at bounding box center [624, 96] width 74 height 29
click at [603, 101] on input "False" at bounding box center [598, 97] width 9 height 8
radio input "true"
click at [518, 97] on span "True" at bounding box center [524, 97] width 16 height 10
click at [513, 97] on input "True" at bounding box center [508, 97] width 9 height 8
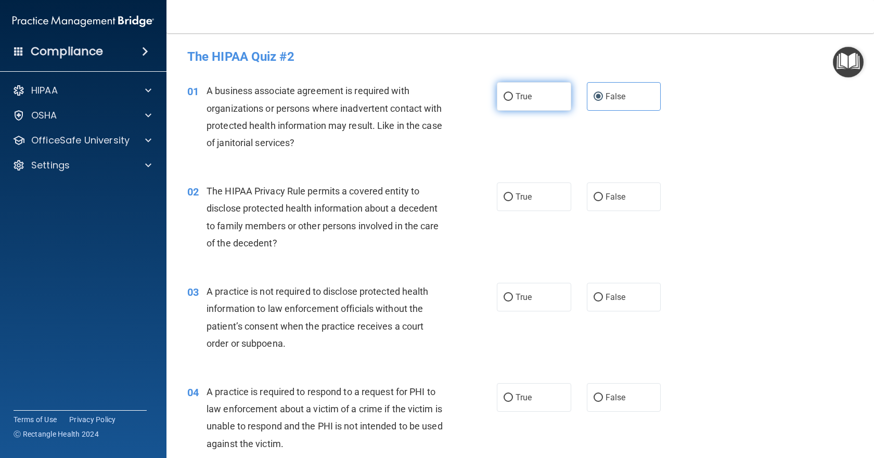
radio input "true"
radio input "false"
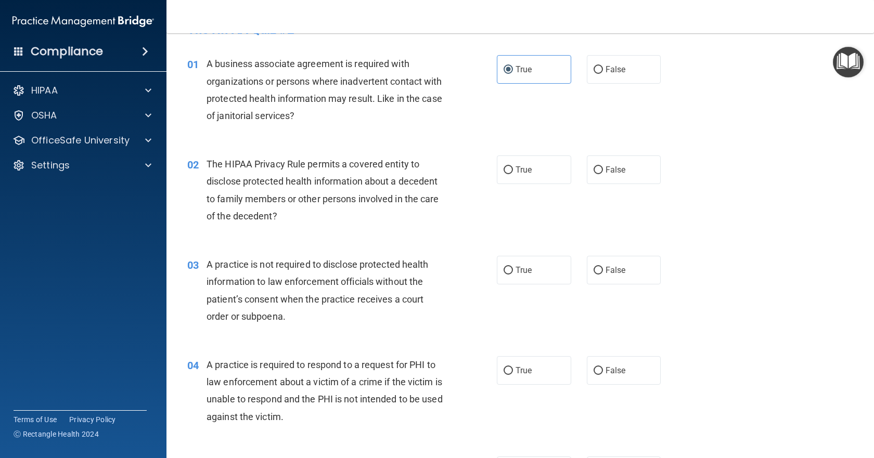
scroll to position [52, 0]
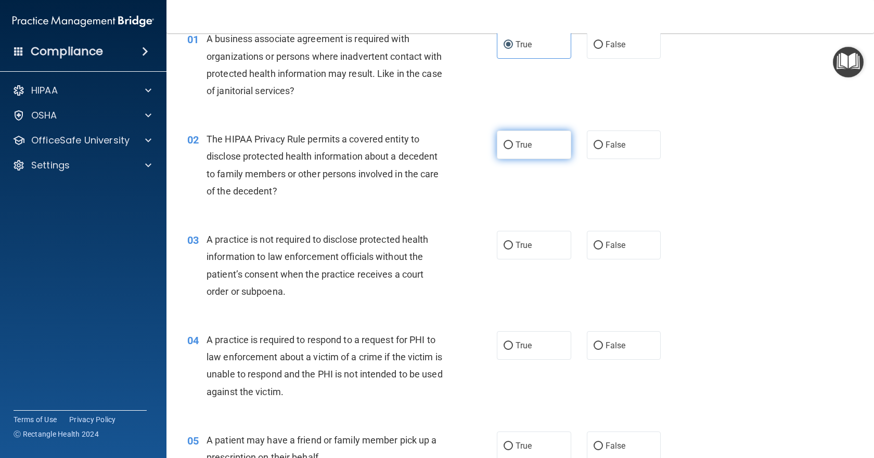
click at [528, 139] on label "True" at bounding box center [534, 145] width 74 height 29
click at [513, 142] on input "True" at bounding box center [508, 146] width 9 height 8
radio input "true"
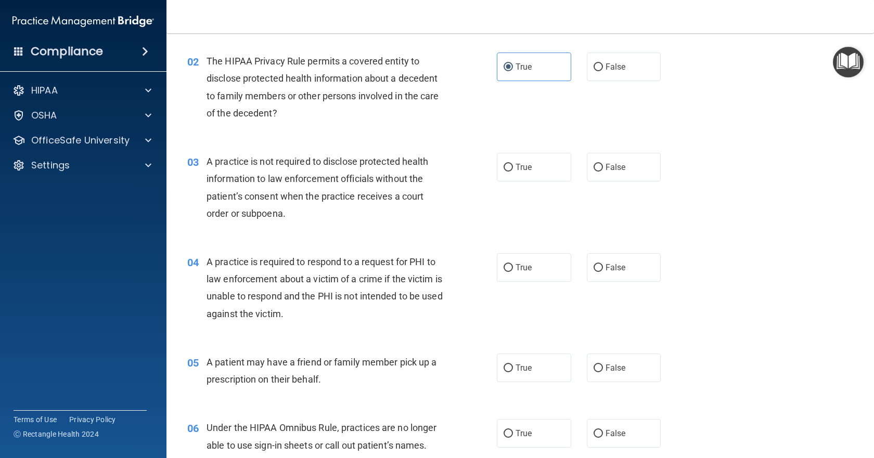
scroll to position [156, 0]
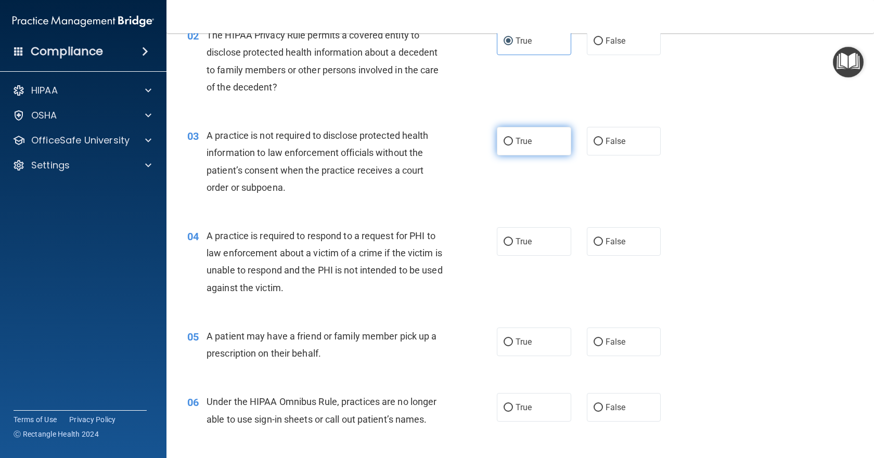
click at [518, 138] on span "True" at bounding box center [524, 141] width 16 height 10
click at [513, 138] on input "True" at bounding box center [508, 142] width 9 height 8
radio input "true"
click at [512, 247] on label "True" at bounding box center [534, 241] width 74 height 29
click at [512, 246] on input "True" at bounding box center [508, 242] width 9 height 8
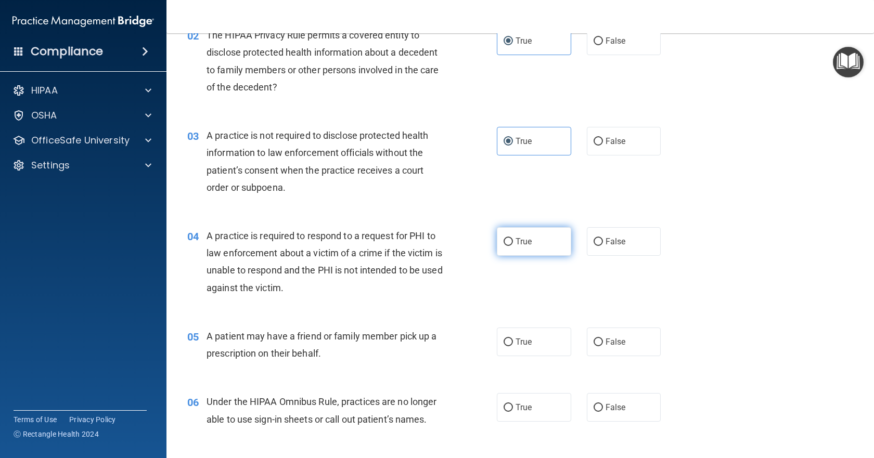
radio input "true"
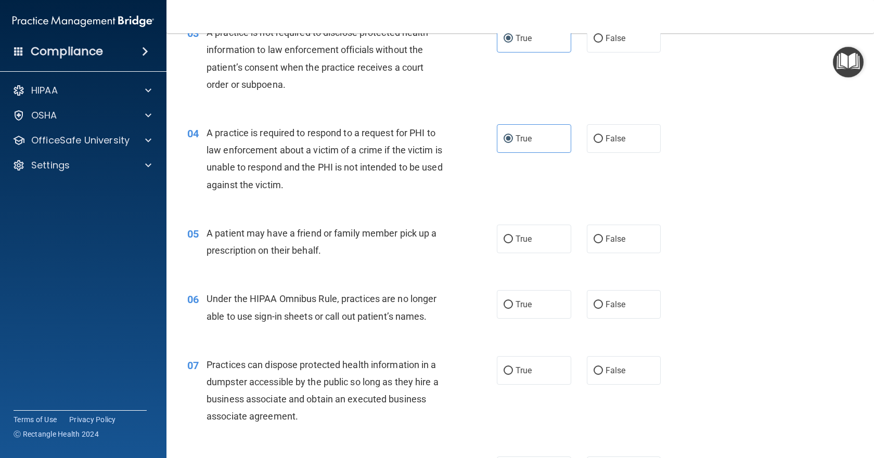
scroll to position [260, 0]
click at [532, 244] on label "True" at bounding box center [534, 238] width 74 height 29
click at [513, 242] on input "True" at bounding box center [508, 239] width 9 height 8
radio input "true"
click at [616, 302] on span "False" at bounding box center [616, 304] width 20 height 10
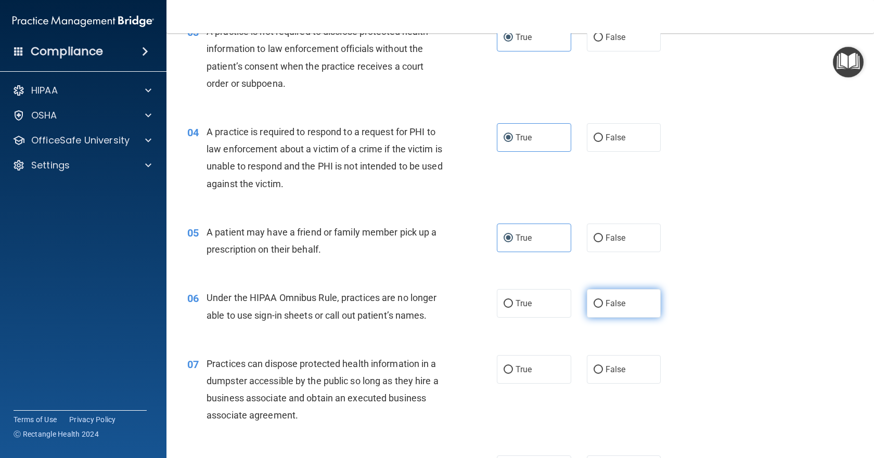
click at [603, 302] on input "False" at bounding box center [598, 304] width 9 height 8
radio input "true"
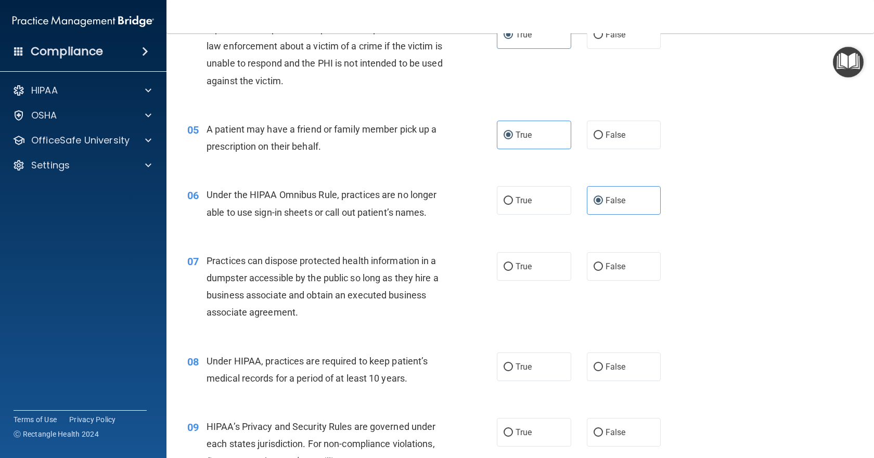
scroll to position [364, 0]
click at [529, 263] on label "True" at bounding box center [534, 265] width 74 height 29
click at [513, 263] on input "True" at bounding box center [508, 266] width 9 height 8
radio input "true"
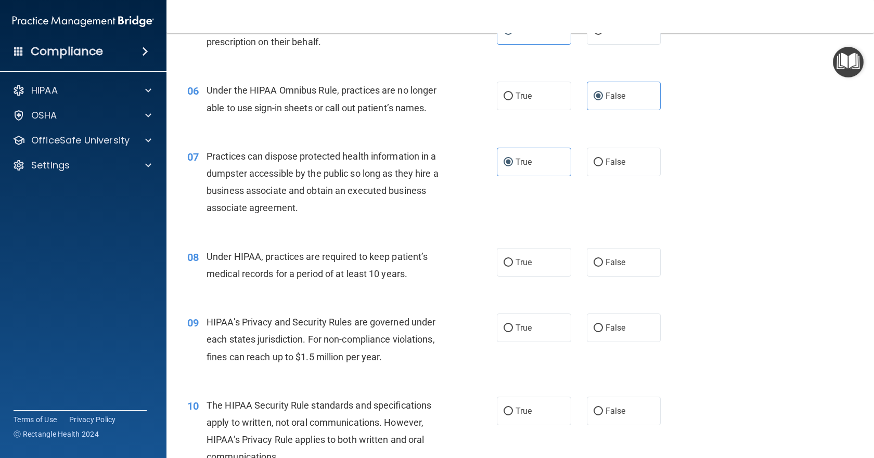
scroll to position [468, 0]
click at [538, 255] on label "True" at bounding box center [534, 262] width 74 height 29
click at [513, 259] on input "True" at bounding box center [508, 263] width 9 height 8
radio input "true"
click at [593, 167] on label "False" at bounding box center [624, 161] width 74 height 29
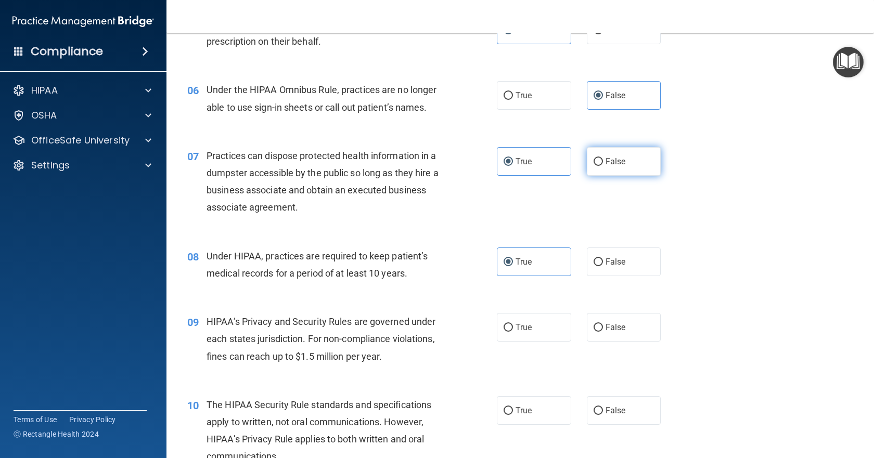
click at [594, 166] on input "False" at bounding box center [598, 162] width 9 height 8
radio input "true"
radio input "false"
click at [626, 328] on label "False" at bounding box center [624, 327] width 74 height 29
click at [603, 328] on input "False" at bounding box center [598, 328] width 9 height 8
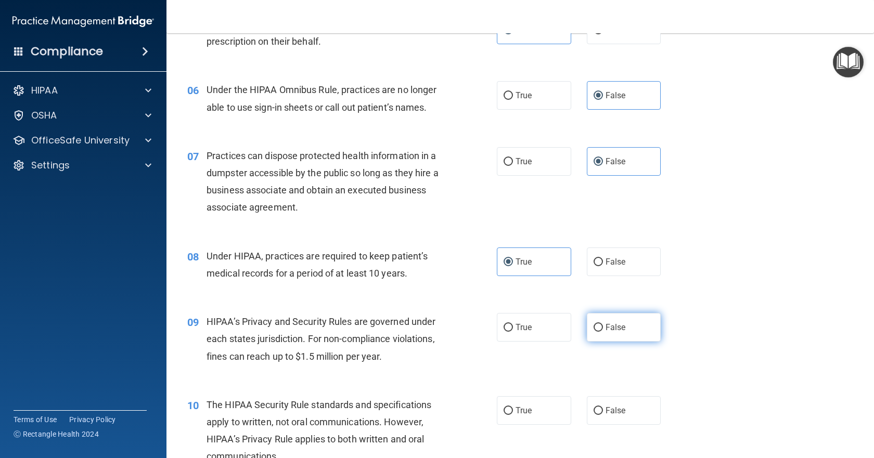
radio input "true"
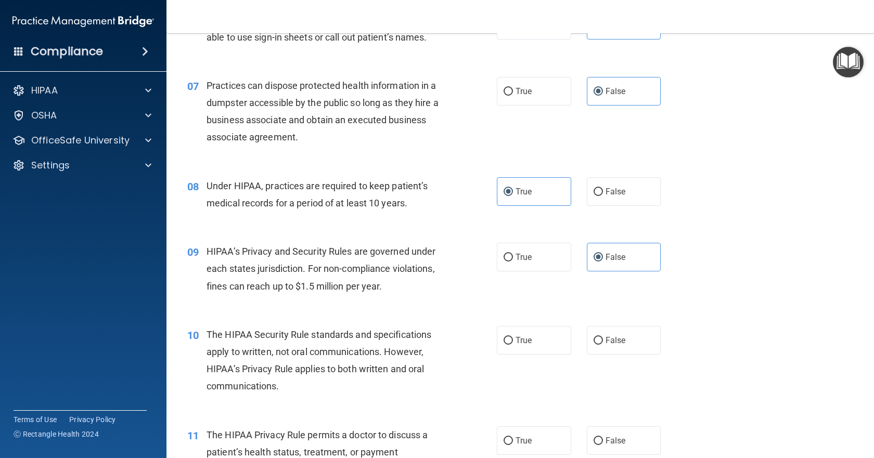
scroll to position [572, 0]
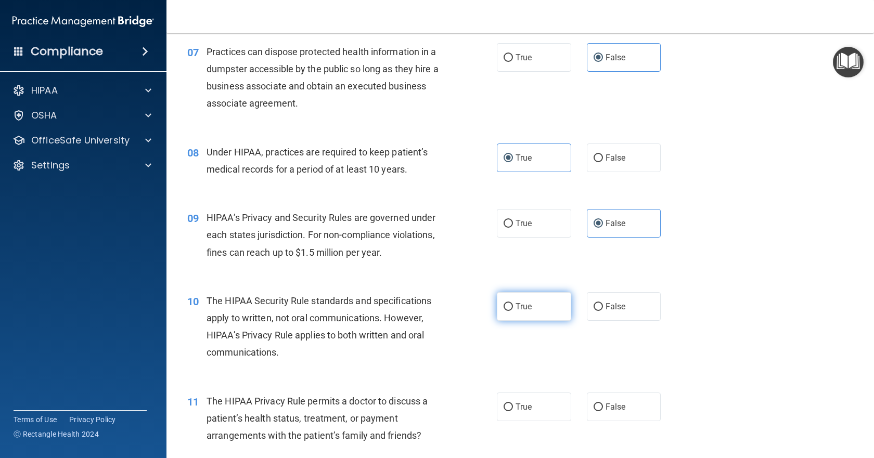
click at [514, 313] on label "True" at bounding box center [534, 306] width 74 height 29
click at [513, 311] on input "True" at bounding box center [508, 307] width 9 height 8
radio input "true"
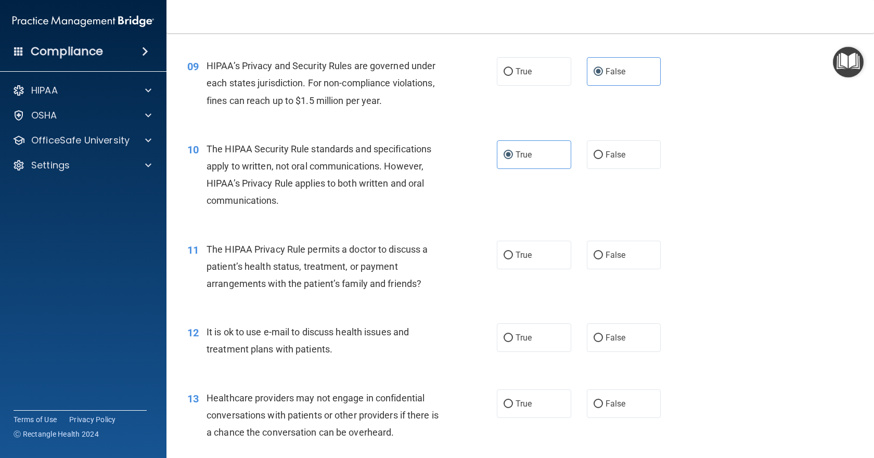
scroll to position [728, 0]
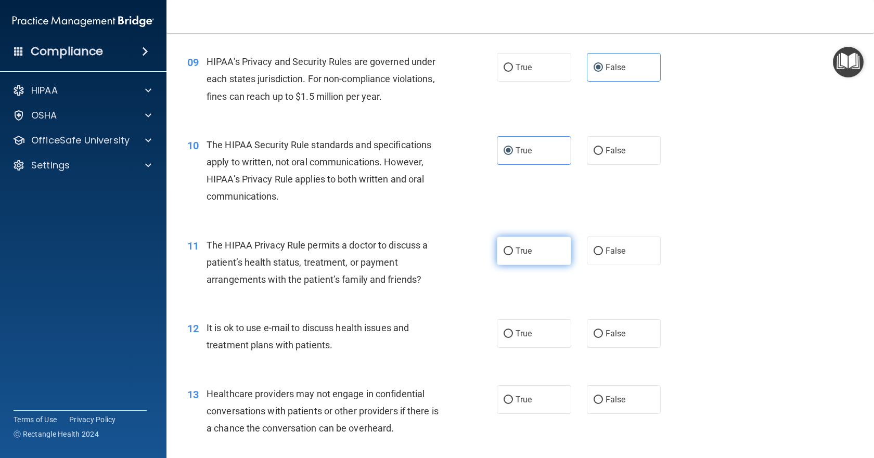
click at [538, 251] on label "True" at bounding box center [534, 251] width 74 height 29
click at [513, 251] on input "True" at bounding box center [508, 252] width 9 height 8
radio input "true"
click at [517, 363] on div "12 It is ok to use e-mail to discuss health issues and treatment plans with pat…" at bounding box center [521, 339] width 682 height 66
click at [523, 336] on span "True" at bounding box center [524, 334] width 16 height 10
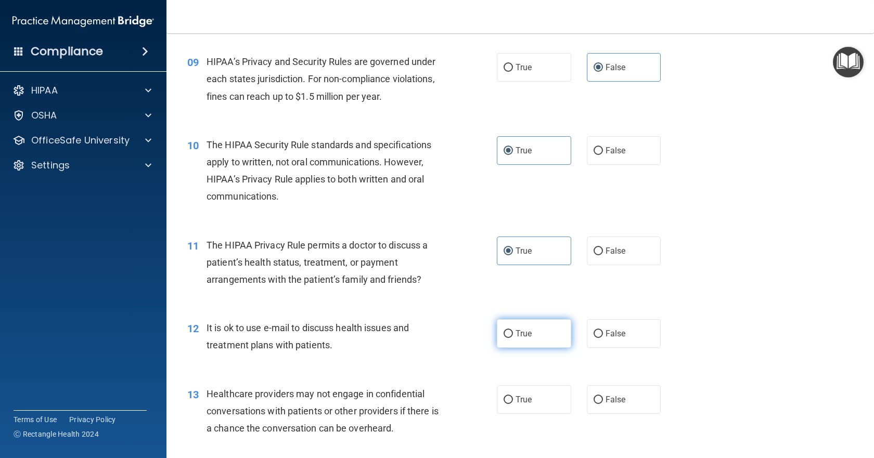
click at [513, 336] on input "True" at bounding box center [508, 334] width 9 height 8
radio input "true"
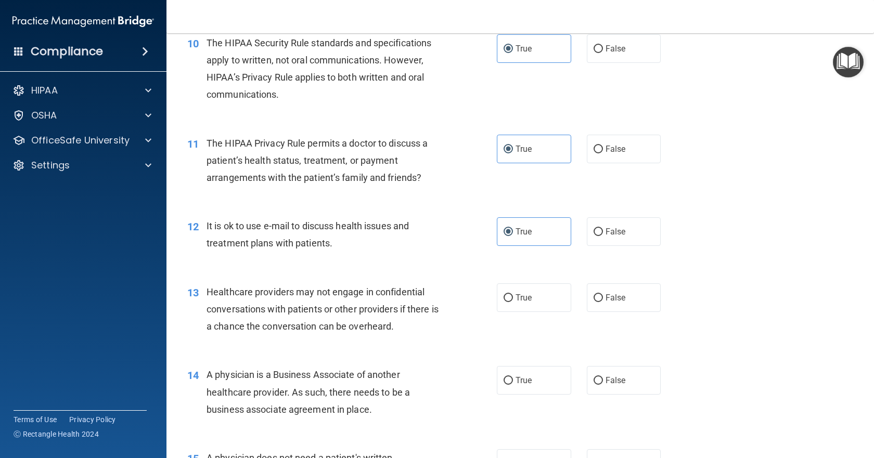
scroll to position [833, 0]
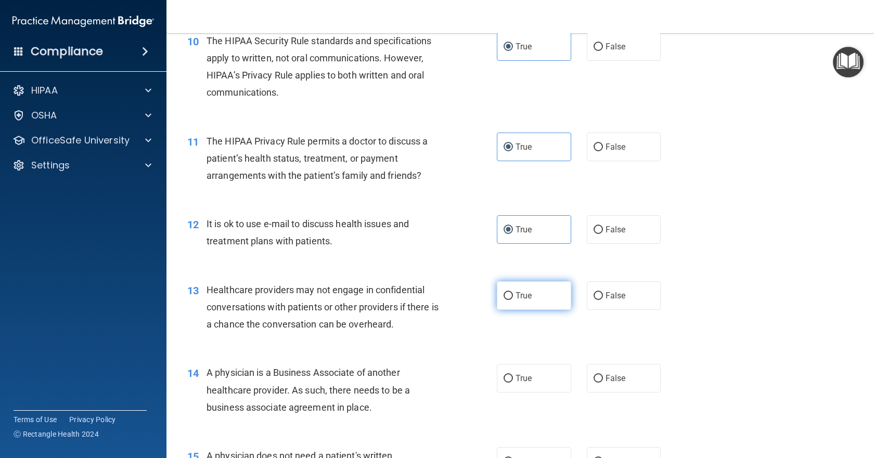
click at [546, 304] on label "True" at bounding box center [534, 296] width 74 height 29
click at [513, 300] on input "True" at bounding box center [508, 296] width 9 height 8
radio input "true"
click at [624, 385] on label "False" at bounding box center [624, 378] width 74 height 29
click at [603, 383] on input "False" at bounding box center [598, 379] width 9 height 8
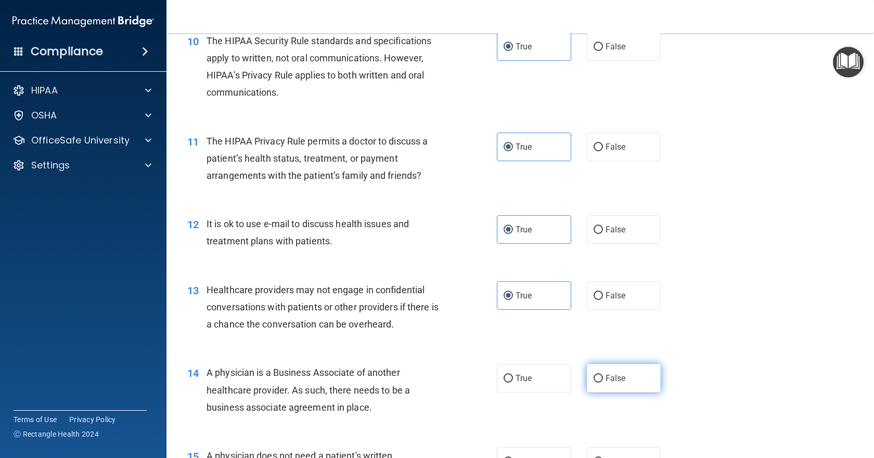
radio input "true"
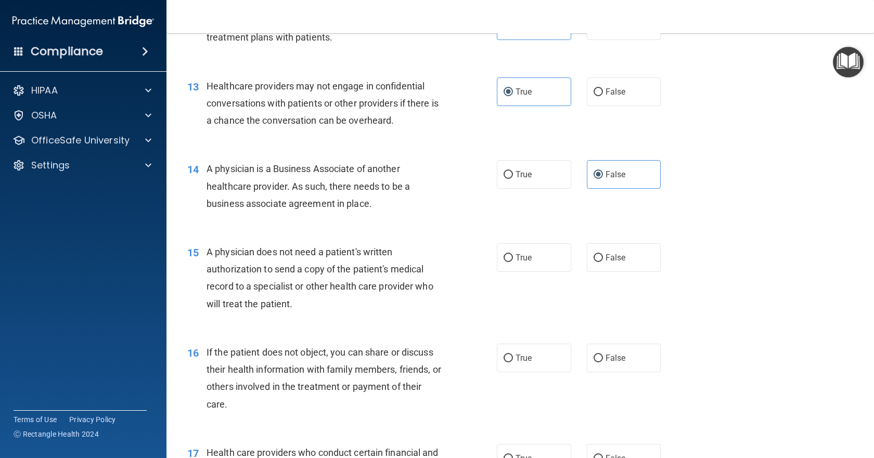
scroll to position [1041, 0]
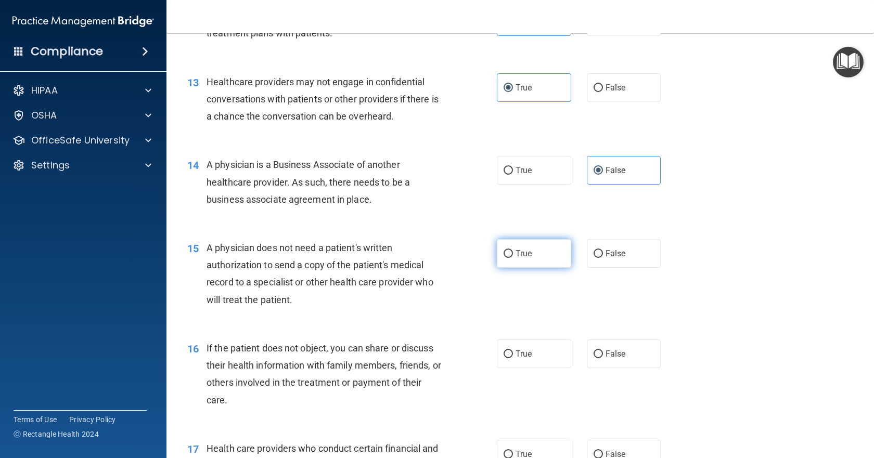
click at [535, 250] on label "True" at bounding box center [534, 253] width 74 height 29
click at [513, 250] on input "True" at bounding box center [508, 254] width 9 height 8
radio input "true"
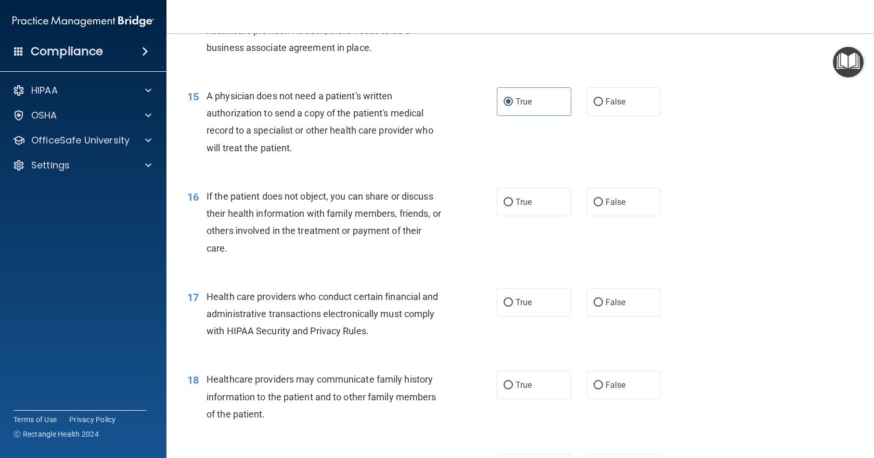
scroll to position [1197, 0]
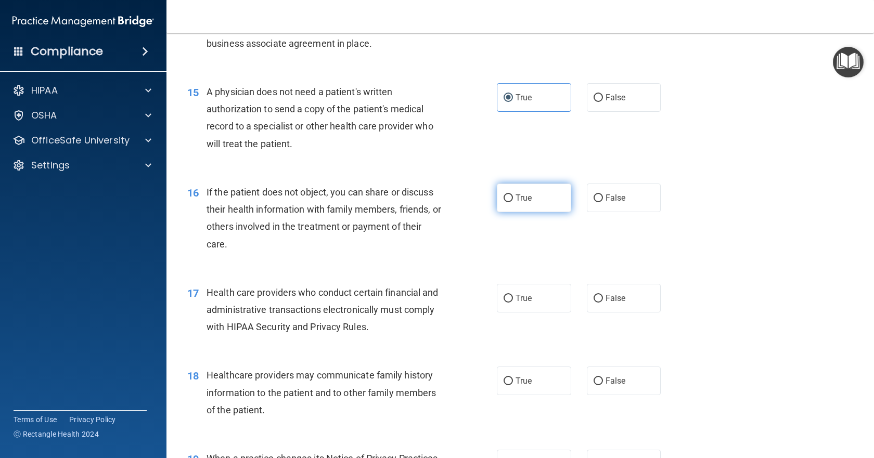
click at [536, 202] on label "True" at bounding box center [534, 198] width 74 height 29
click at [513, 202] on input "True" at bounding box center [508, 199] width 9 height 8
radio input "true"
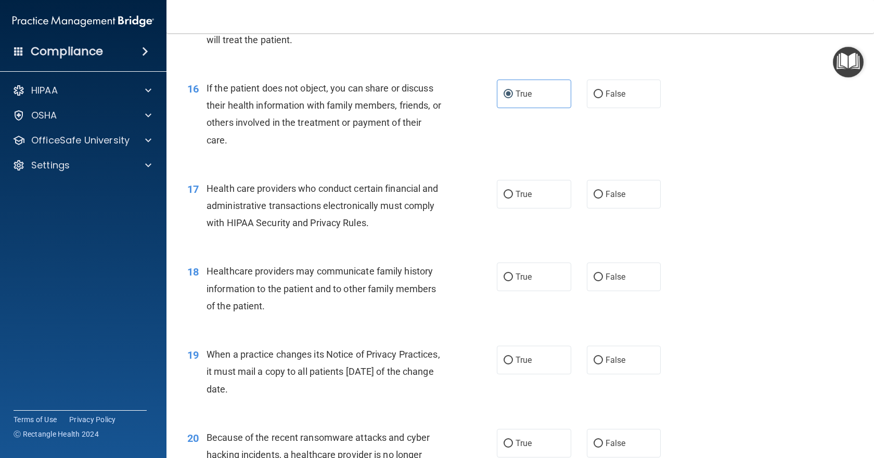
click at [572, 196] on div "True False" at bounding box center [586, 194] width 178 height 29
click at [528, 197] on span "True" at bounding box center [524, 194] width 16 height 10
click at [513, 197] on input "True" at bounding box center [508, 195] width 9 height 8
radio input "true"
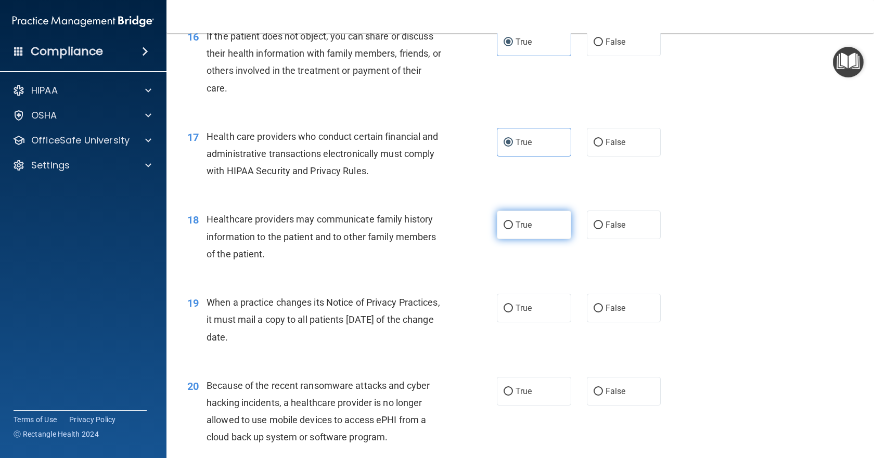
click at [542, 227] on label "True" at bounding box center [534, 225] width 74 height 29
click at [513, 227] on input "True" at bounding box center [508, 226] width 9 height 8
radio input "true"
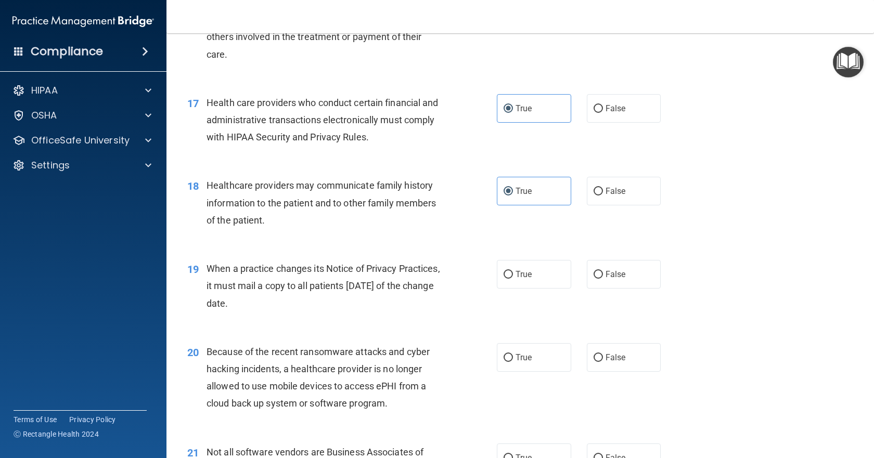
scroll to position [1457, 0]
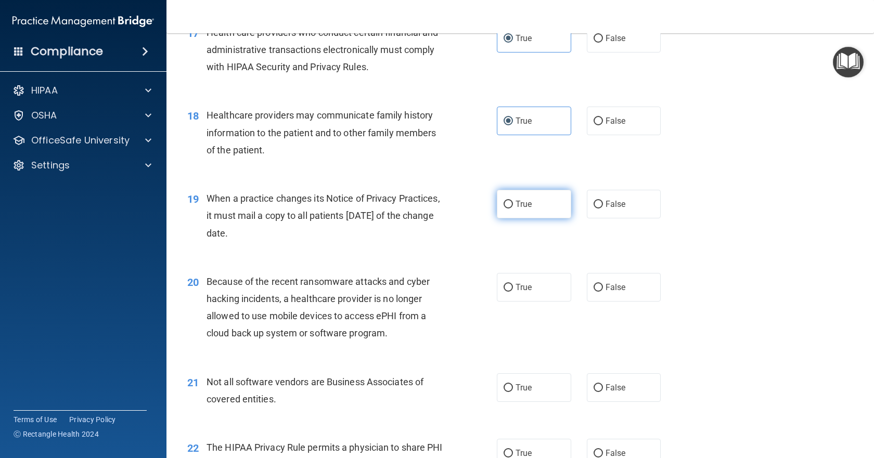
click at [533, 207] on label "True" at bounding box center [534, 204] width 74 height 29
click at [513, 207] on input "True" at bounding box center [508, 205] width 9 height 8
radio input "true"
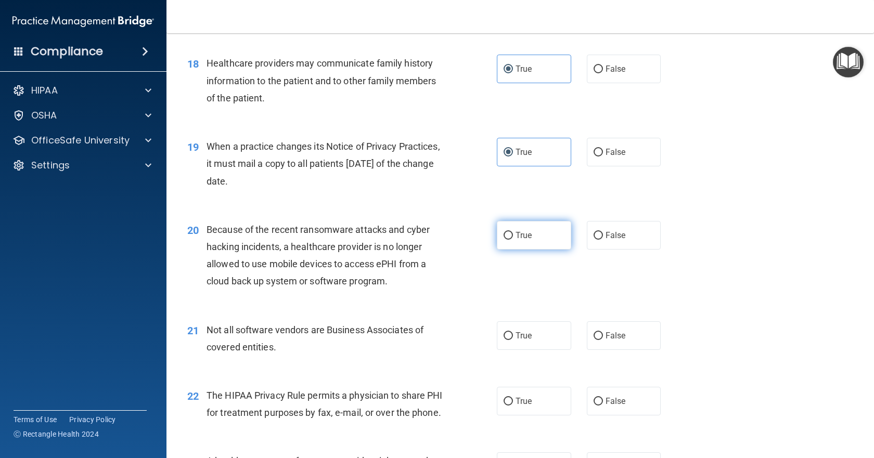
click at [549, 237] on label "True" at bounding box center [534, 235] width 74 height 29
click at [513, 237] on input "True" at bounding box center [508, 236] width 9 height 8
radio input "true"
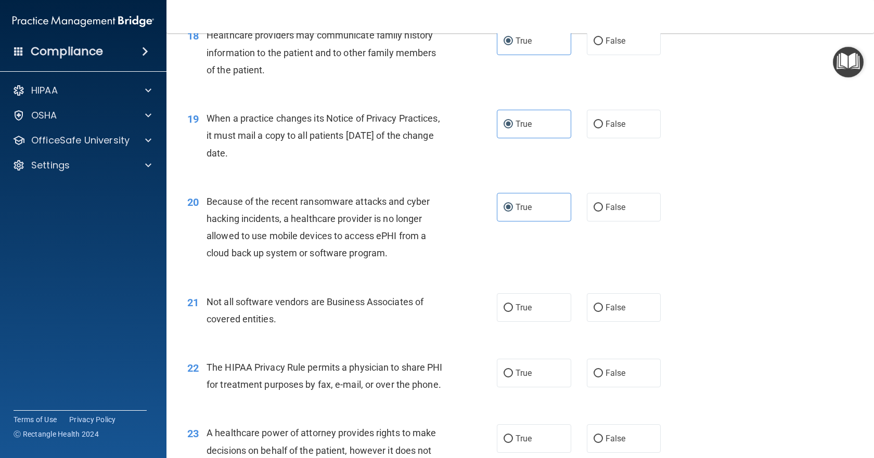
scroll to position [1613, 0]
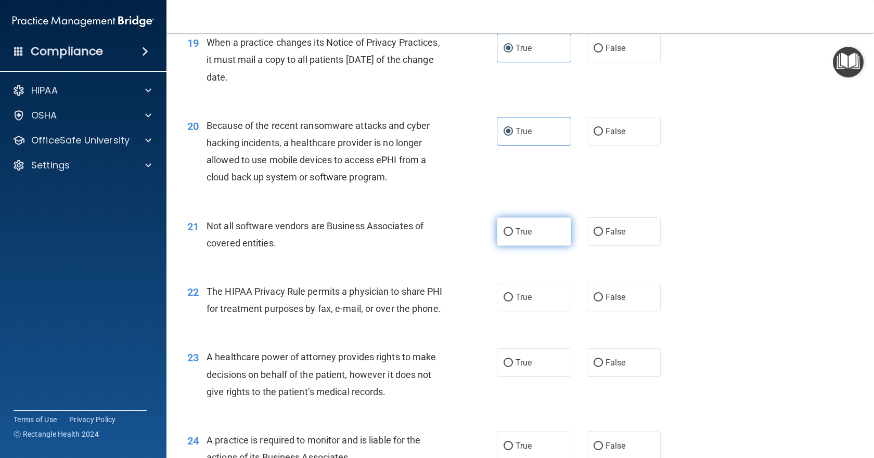
click at [517, 229] on span "True" at bounding box center [524, 232] width 16 height 10
click at [513, 229] on input "True" at bounding box center [508, 232] width 9 height 8
radio input "true"
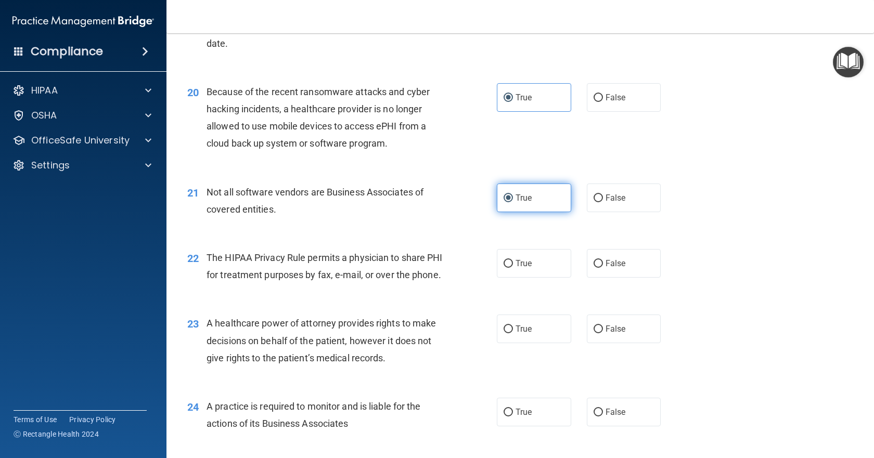
scroll to position [1665, 0]
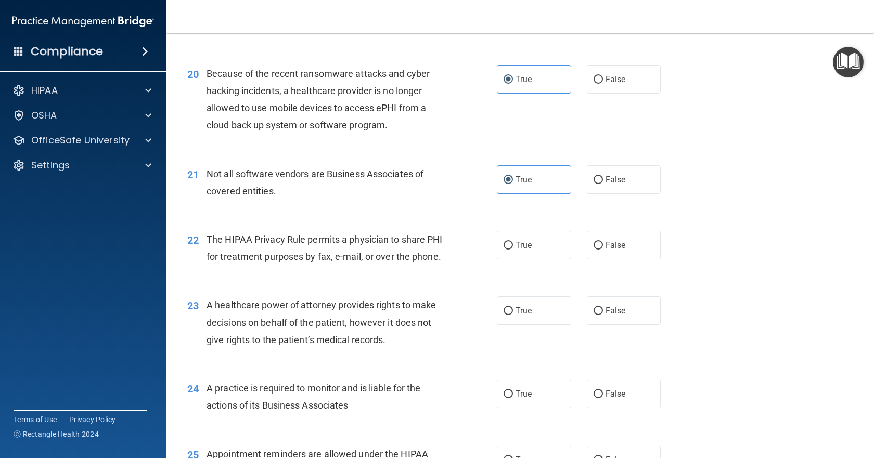
click at [603, 197] on div "21 Not all software vendors are Business Associates of covered entities. True F…" at bounding box center [521, 185] width 682 height 66
click at [604, 186] on label "False" at bounding box center [624, 179] width 74 height 29
click at [603, 184] on input "False" at bounding box center [598, 180] width 9 height 8
radio input "true"
radio input "false"
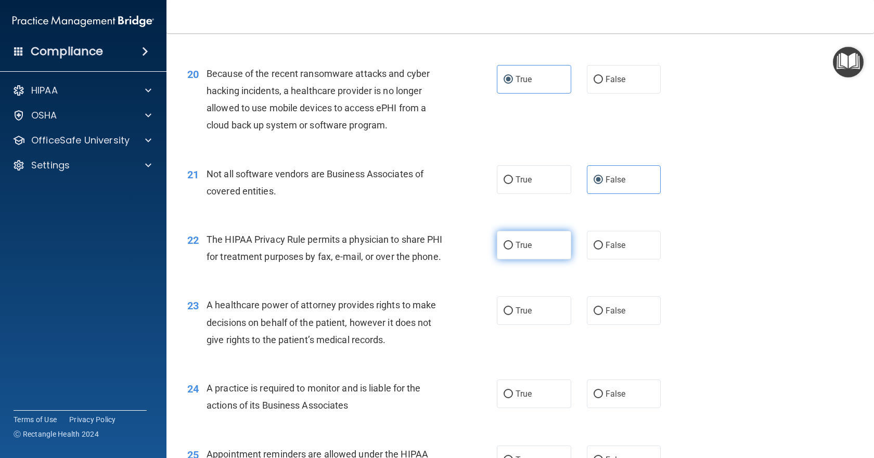
click at [529, 250] on label "True" at bounding box center [534, 245] width 74 height 29
click at [513, 250] on input "True" at bounding box center [508, 246] width 9 height 8
radio input "true"
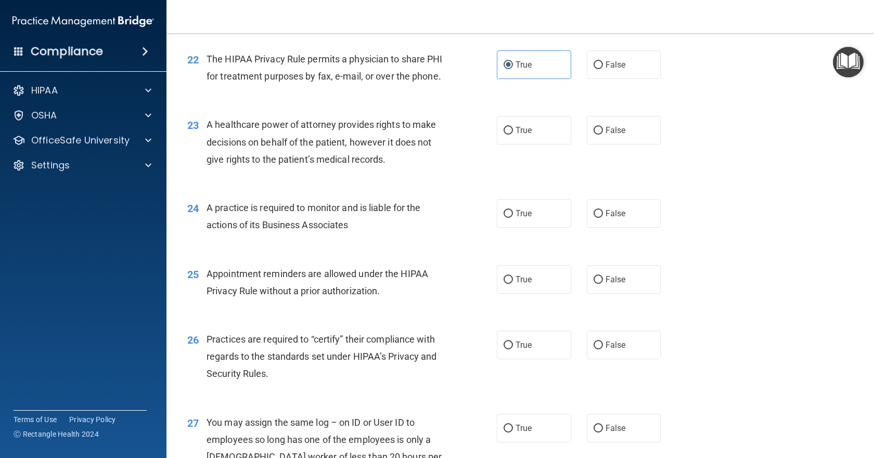
scroll to position [1821, 0]
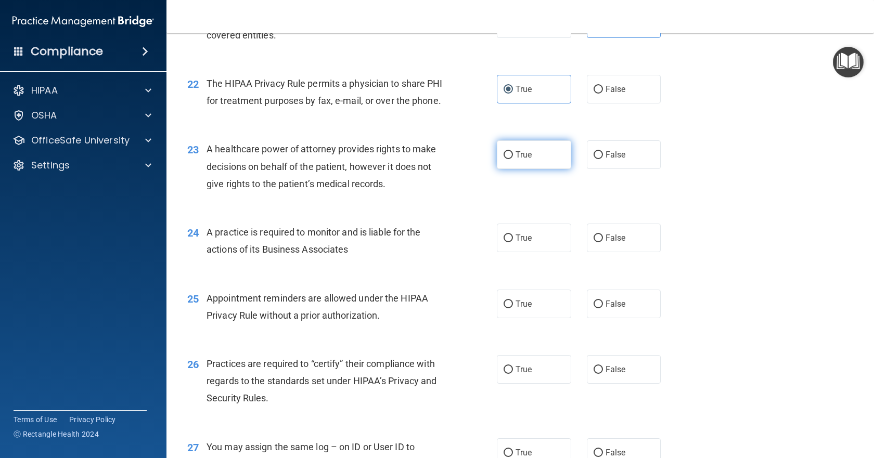
click at [549, 169] on label "True" at bounding box center [534, 154] width 74 height 29
click at [513, 159] on input "True" at bounding box center [508, 155] width 9 height 8
radio input "true"
click at [641, 252] on label "False" at bounding box center [624, 238] width 74 height 29
click at [603, 242] on input "False" at bounding box center [598, 239] width 9 height 8
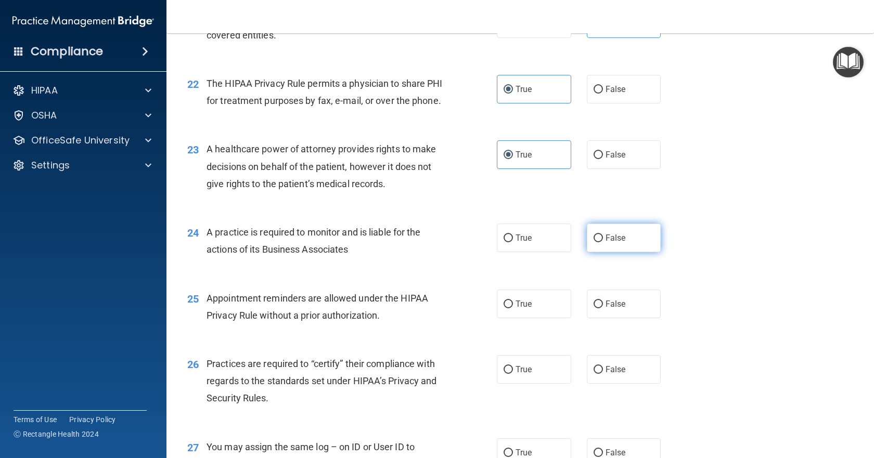
radio input "true"
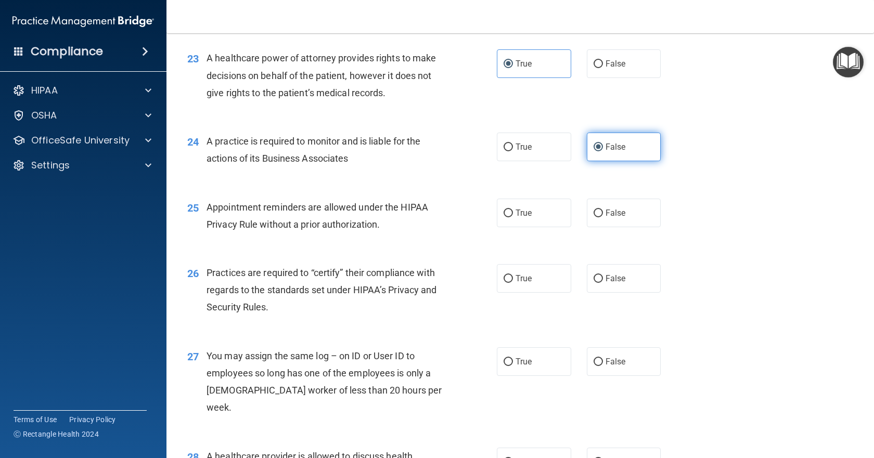
scroll to position [1925, 0]
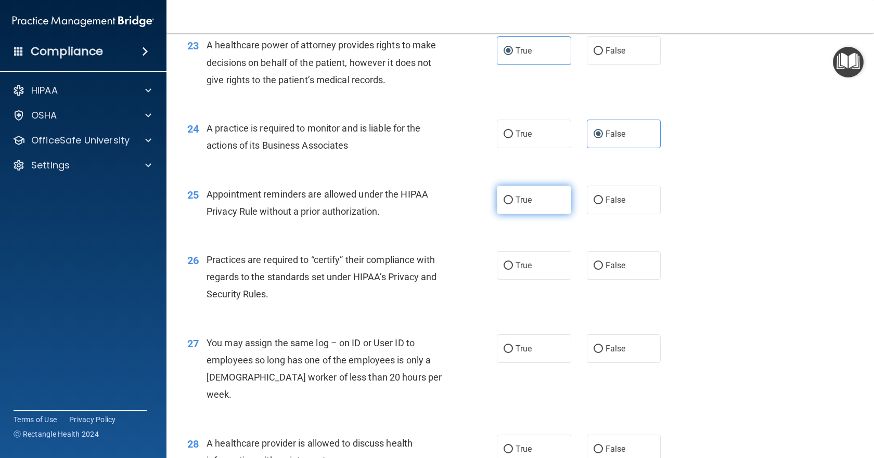
click at [541, 214] on label "True" at bounding box center [534, 200] width 74 height 29
click at [513, 204] on input "True" at bounding box center [508, 201] width 9 height 8
radio input "true"
click at [531, 280] on label "True" at bounding box center [534, 265] width 74 height 29
click at [513, 270] on input "True" at bounding box center [508, 266] width 9 height 8
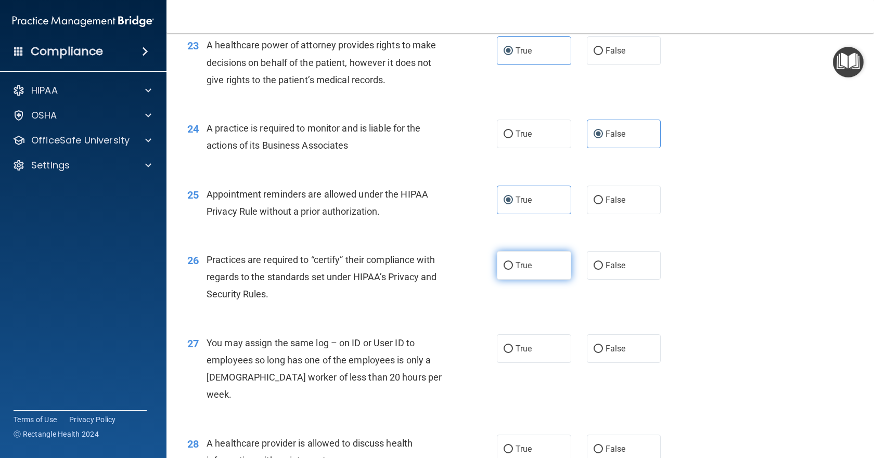
radio input "true"
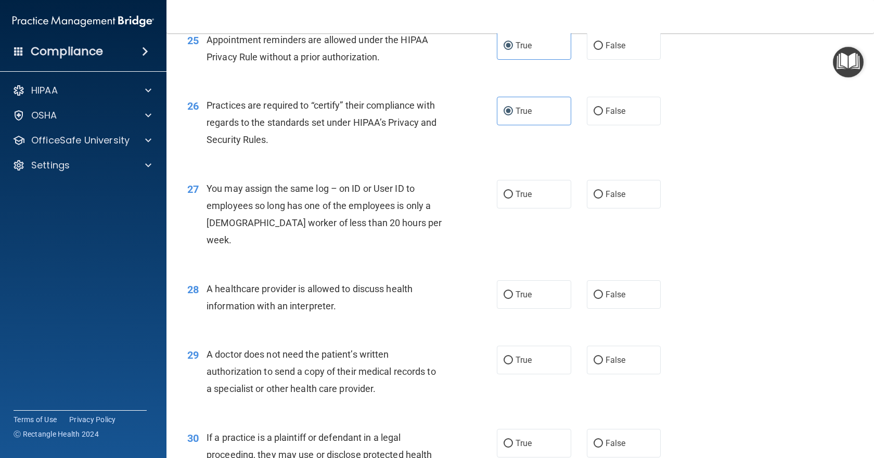
scroll to position [2081, 0]
click at [613, 198] on span "False" at bounding box center [616, 193] width 20 height 10
click at [603, 197] on input "False" at bounding box center [598, 193] width 9 height 8
radio input "true"
click at [537, 292] on label "True" at bounding box center [534, 293] width 74 height 29
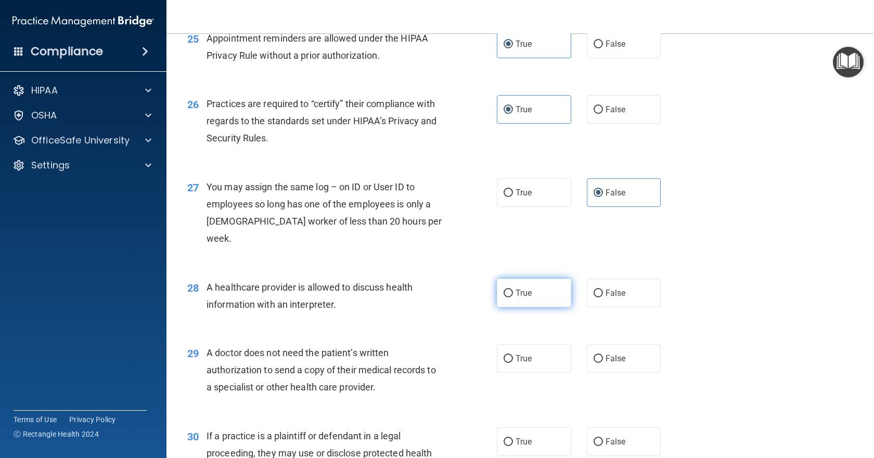
click at [513, 292] on input "True" at bounding box center [508, 294] width 9 height 8
radio input "true"
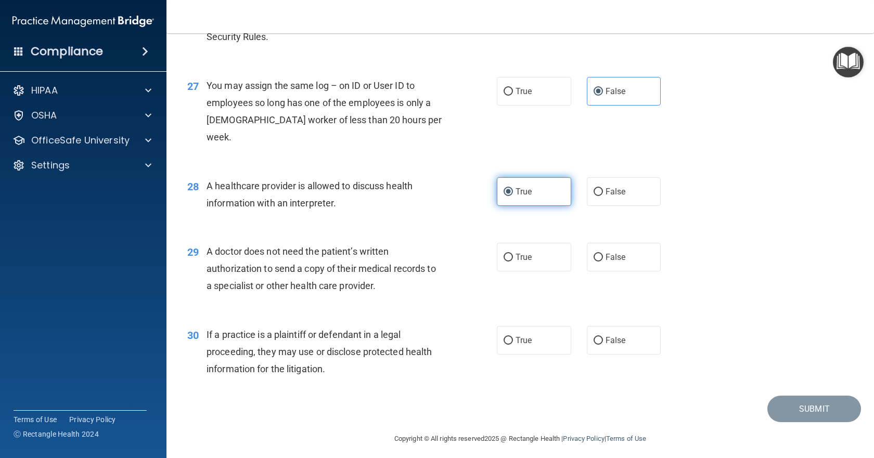
scroll to position [2185, 0]
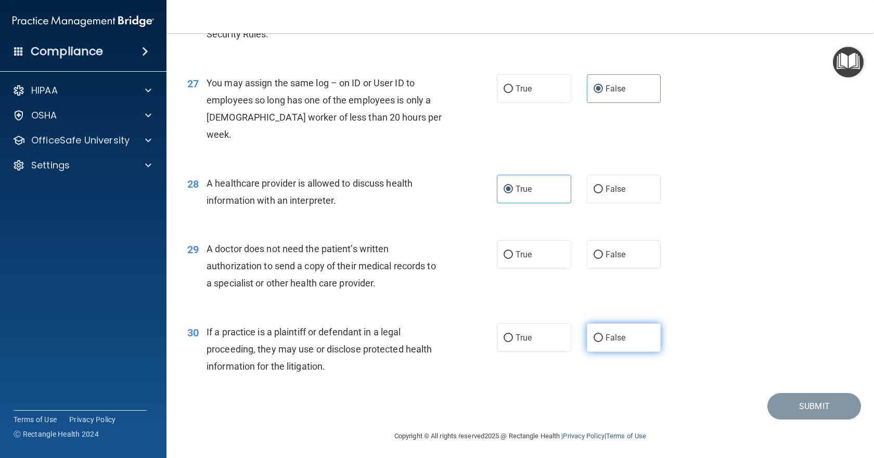
click at [606, 341] on span "False" at bounding box center [616, 338] width 20 height 10
click at [603, 341] on input "False" at bounding box center [598, 339] width 9 height 8
radio input "true"
click at [527, 259] on span "True" at bounding box center [524, 255] width 16 height 10
click at [513, 259] on input "True" at bounding box center [508, 255] width 9 height 8
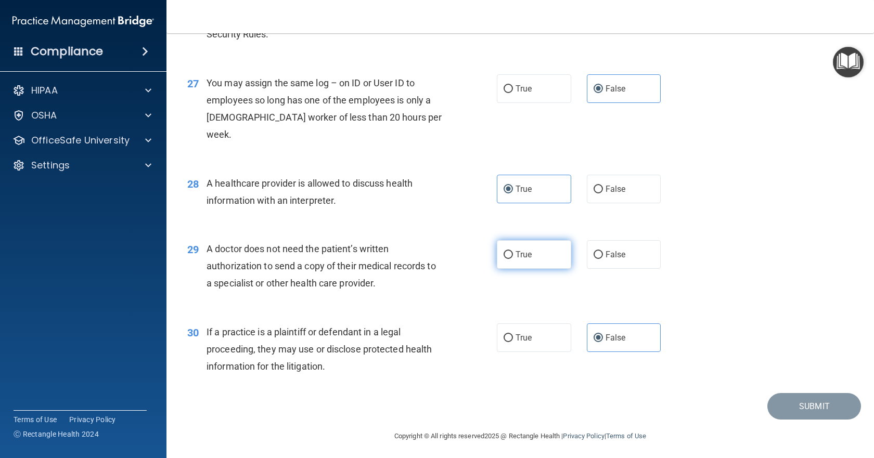
radio input "true"
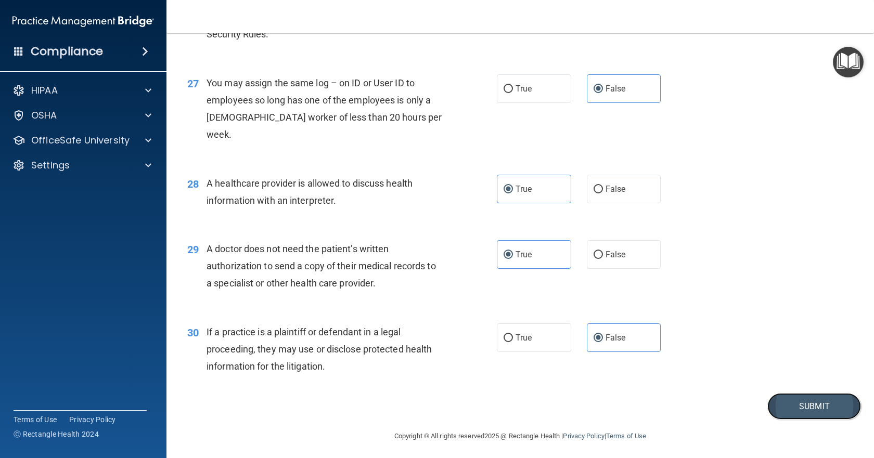
click at [836, 408] on button "Submit" at bounding box center [815, 406] width 94 height 27
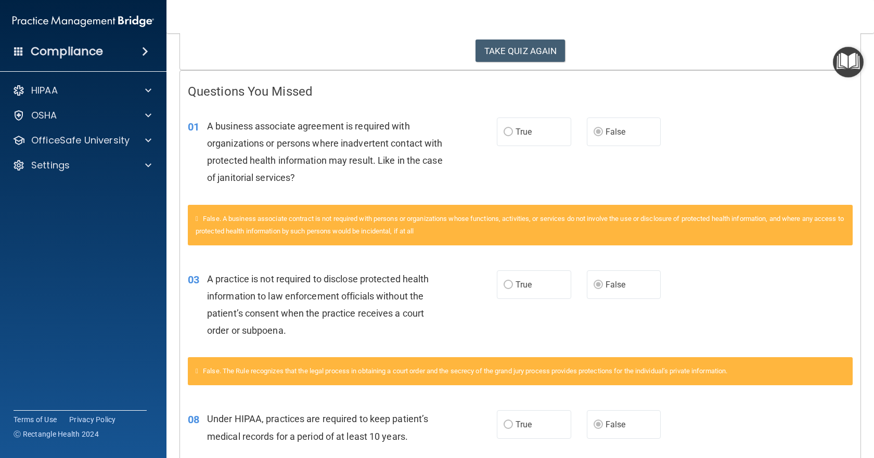
scroll to position [142, 0]
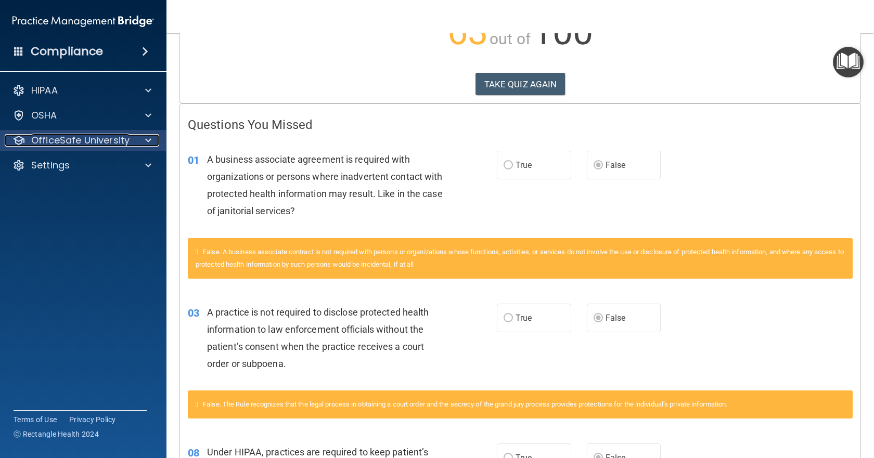
click at [99, 143] on p "OfficeSafe University" at bounding box center [80, 140] width 98 height 12
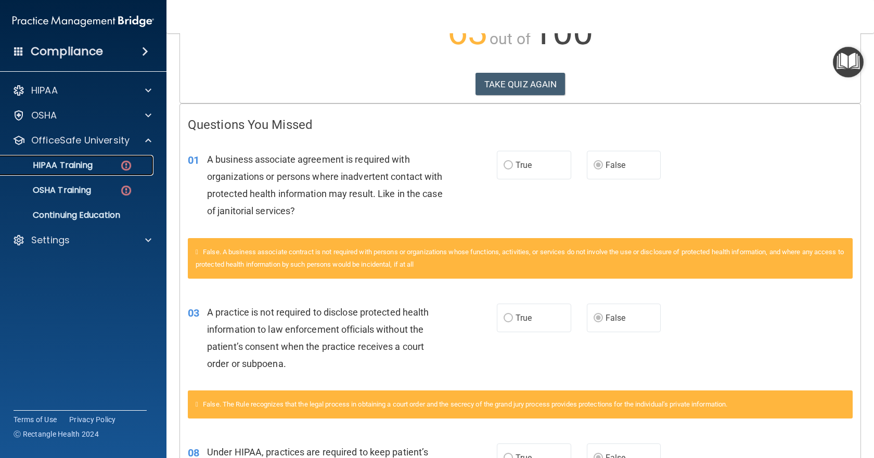
click at [132, 159] on img at bounding box center [126, 165] width 13 height 13
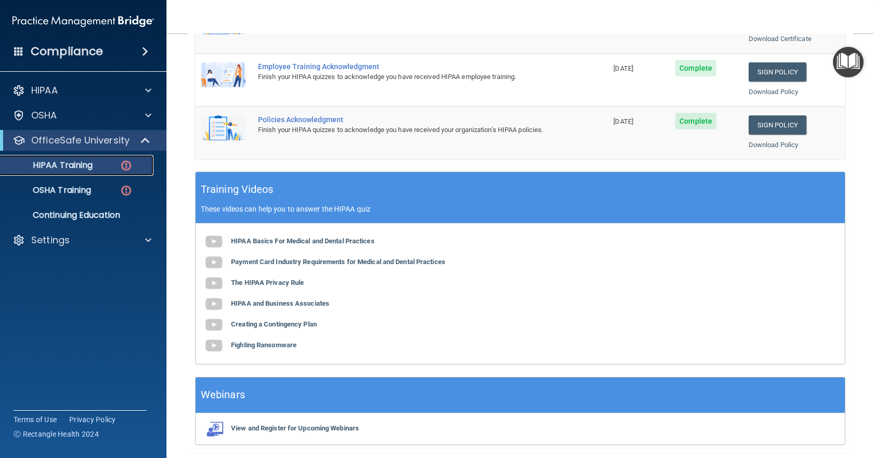
scroll to position [298, 0]
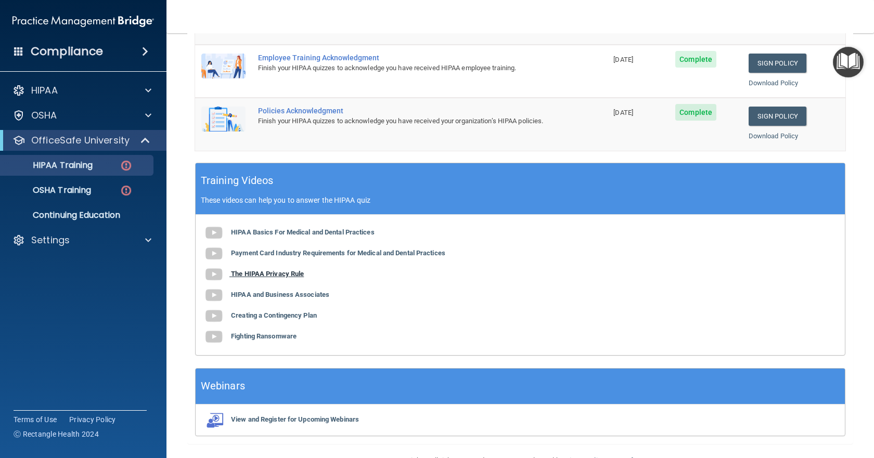
click at [254, 273] on b "The HIPAA Privacy Rule" at bounding box center [267, 274] width 73 height 8
click at [265, 295] on b "HIPAA and Business Associates" at bounding box center [280, 295] width 98 height 8
